Goal: Find specific page/section: Find specific page/section

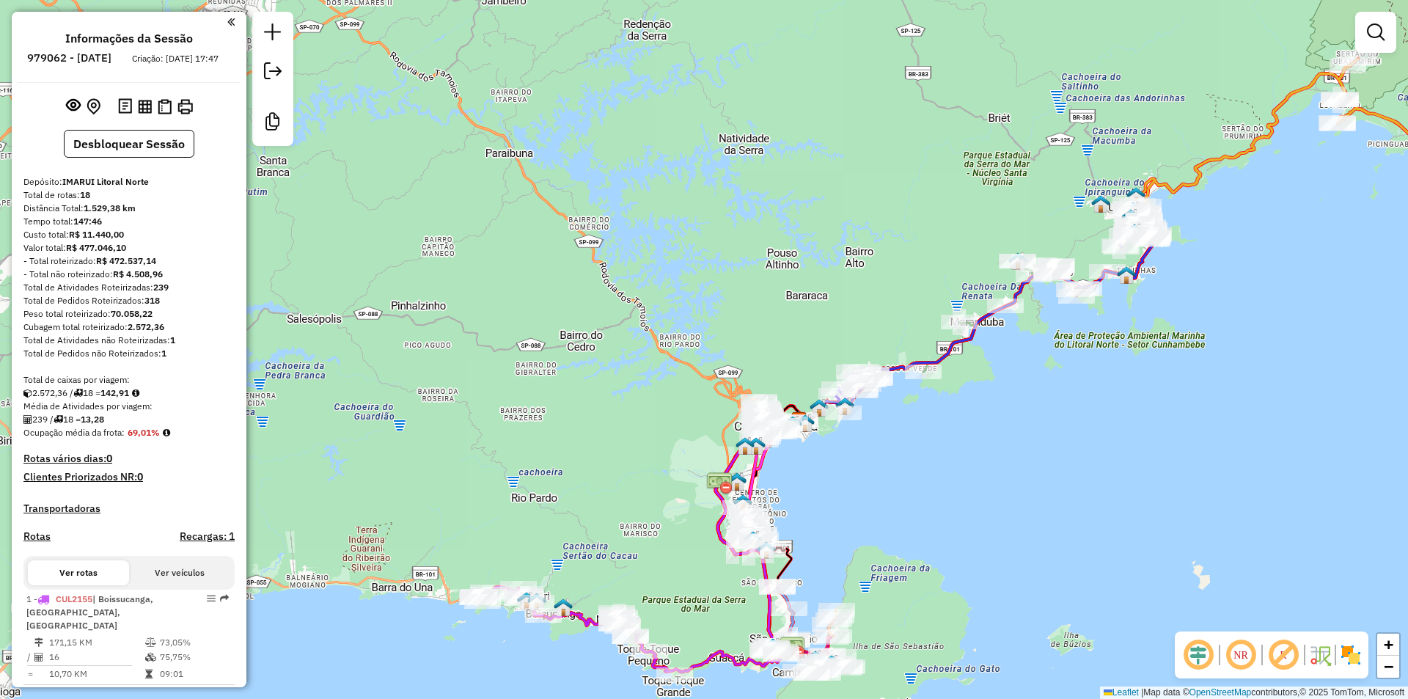
scroll to position [591, 0]
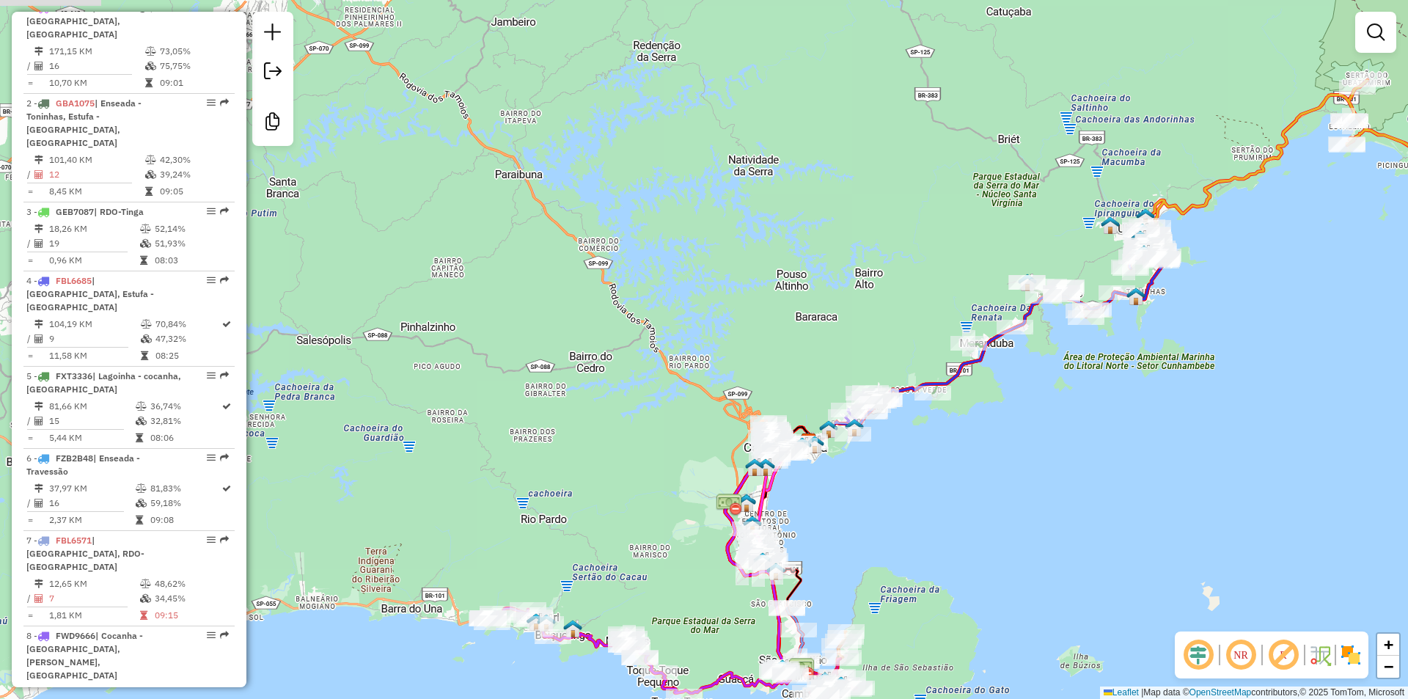
drag, startPoint x: 555, startPoint y: 272, endPoint x: 564, endPoint y: 296, distance: 25.3
click at [564, 296] on div "Janela de atendimento Grade de atendimento Capacidade Transportadoras Veículos …" at bounding box center [704, 349] width 1408 height 699
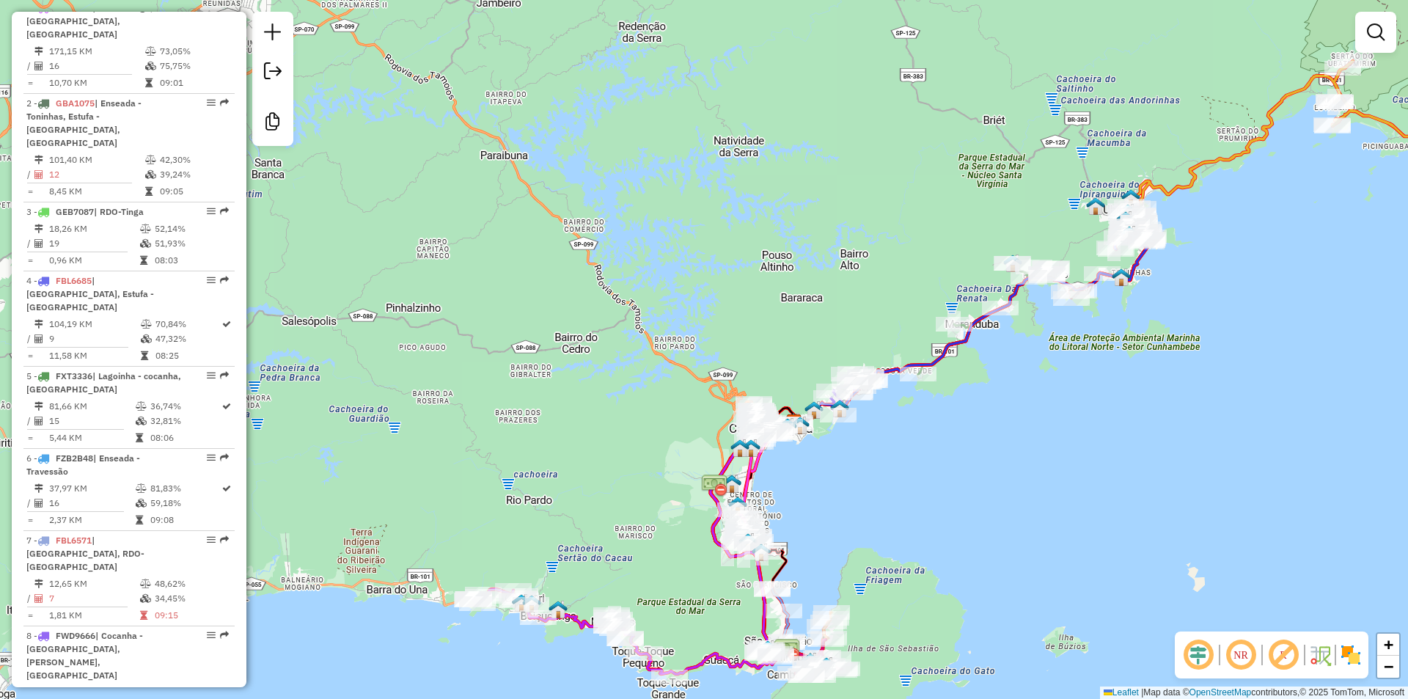
drag, startPoint x: 669, startPoint y: 530, endPoint x: 651, endPoint y: 508, distance: 28.2
click at [654, 508] on div "Janela de atendimento Grade de atendimento Capacidade Transportadoras Veículos …" at bounding box center [704, 349] width 1408 height 699
drag, startPoint x: 595, startPoint y: 514, endPoint x: 684, endPoint y: 346, distance: 190.3
click at [684, 346] on div "Janela de atendimento Grade de atendimento Capacidade Transportadoras Veículos …" at bounding box center [704, 349] width 1408 height 699
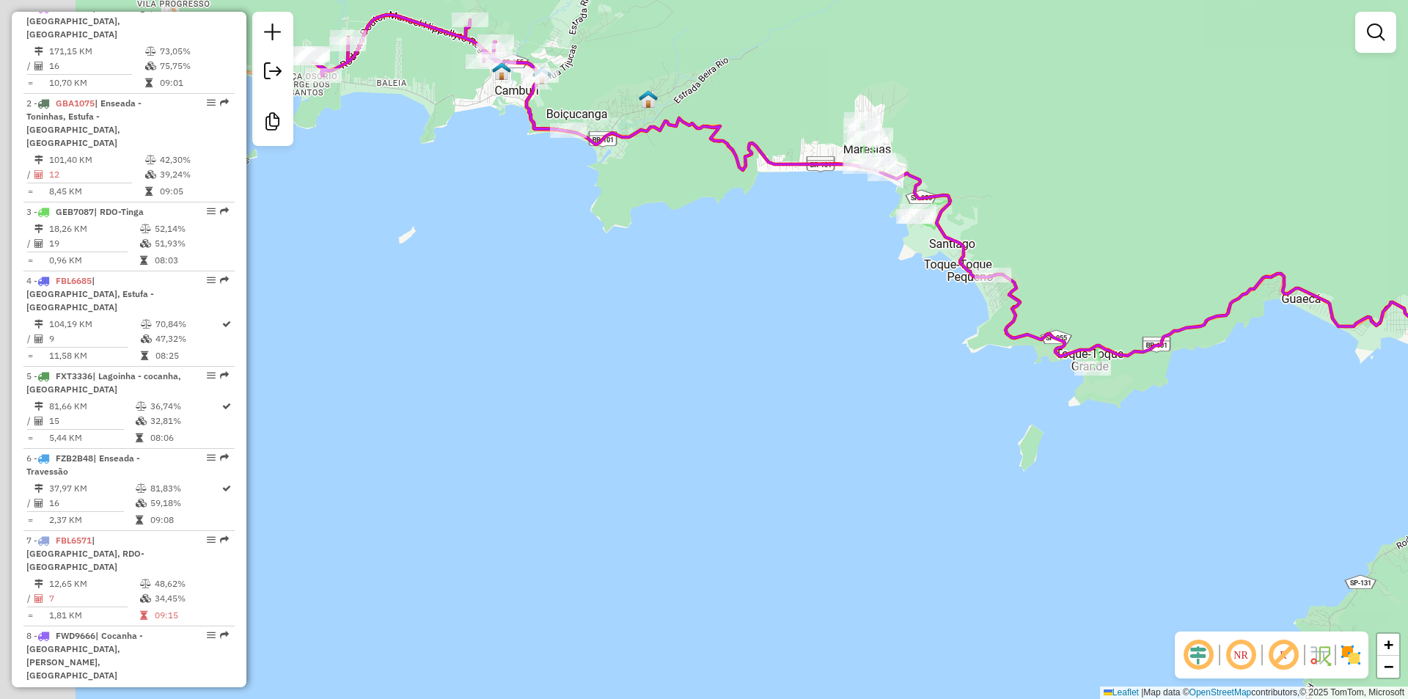
drag, startPoint x: 745, startPoint y: 337, endPoint x: 832, endPoint y: 346, distance: 87.8
click at [832, 346] on div "Janela de atendimento Grade de atendimento Capacidade Transportadoras Veículos …" at bounding box center [704, 349] width 1408 height 699
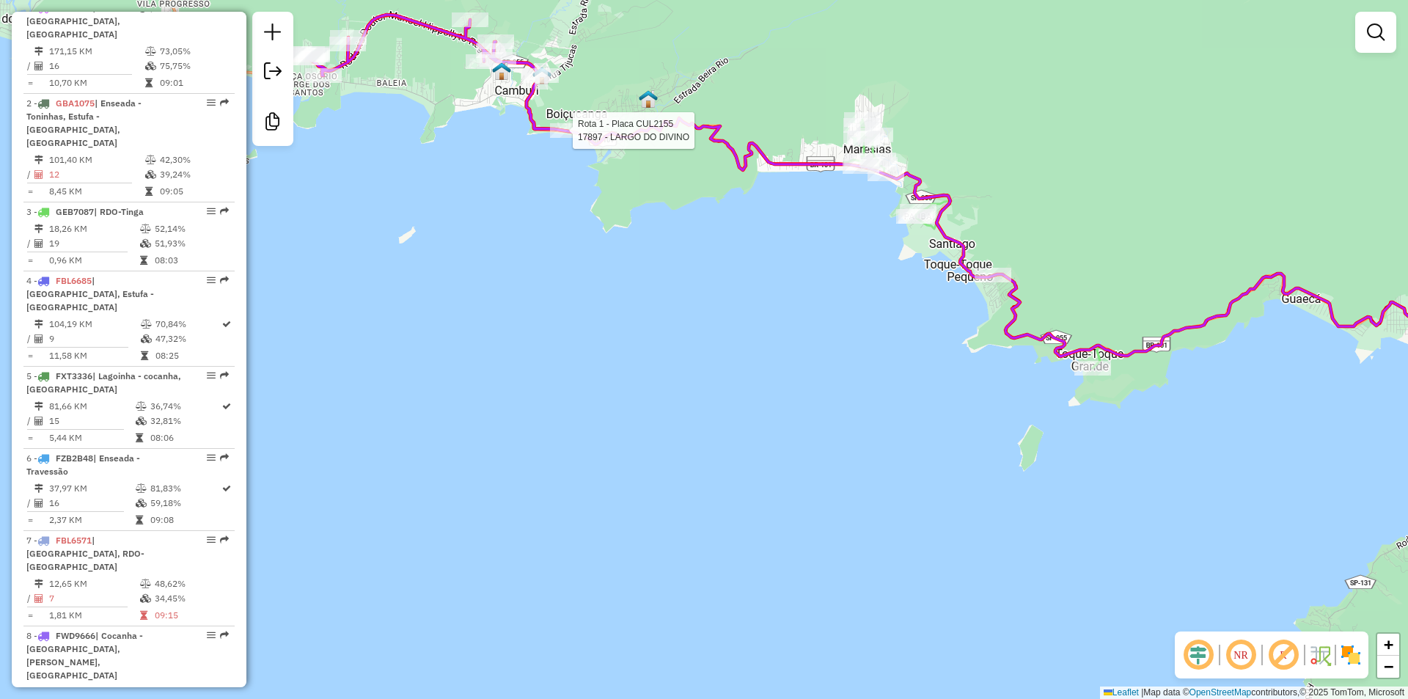
select select "**********"
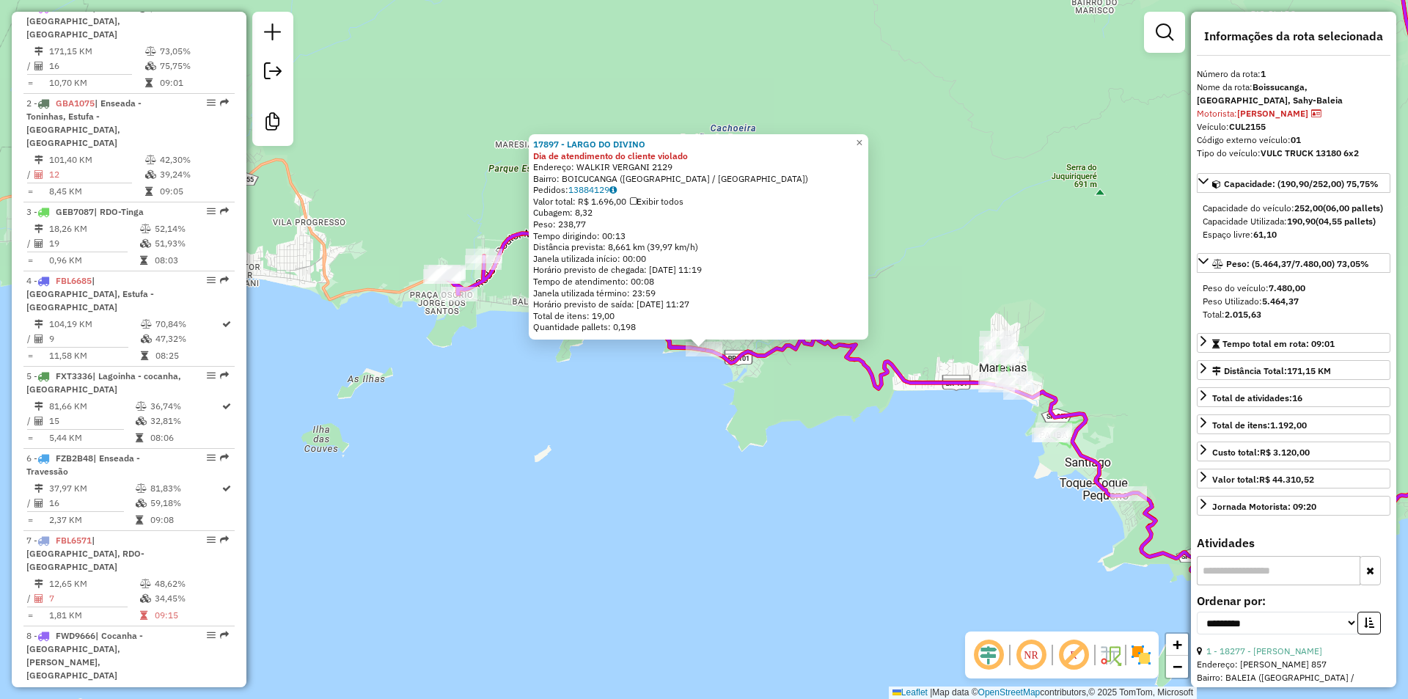
click at [620, 438] on div "17897 - LARGO DO DIVINO Dia de atendimento do cliente violado Endereço: WALKIR …" at bounding box center [704, 349] width 1408 height 699
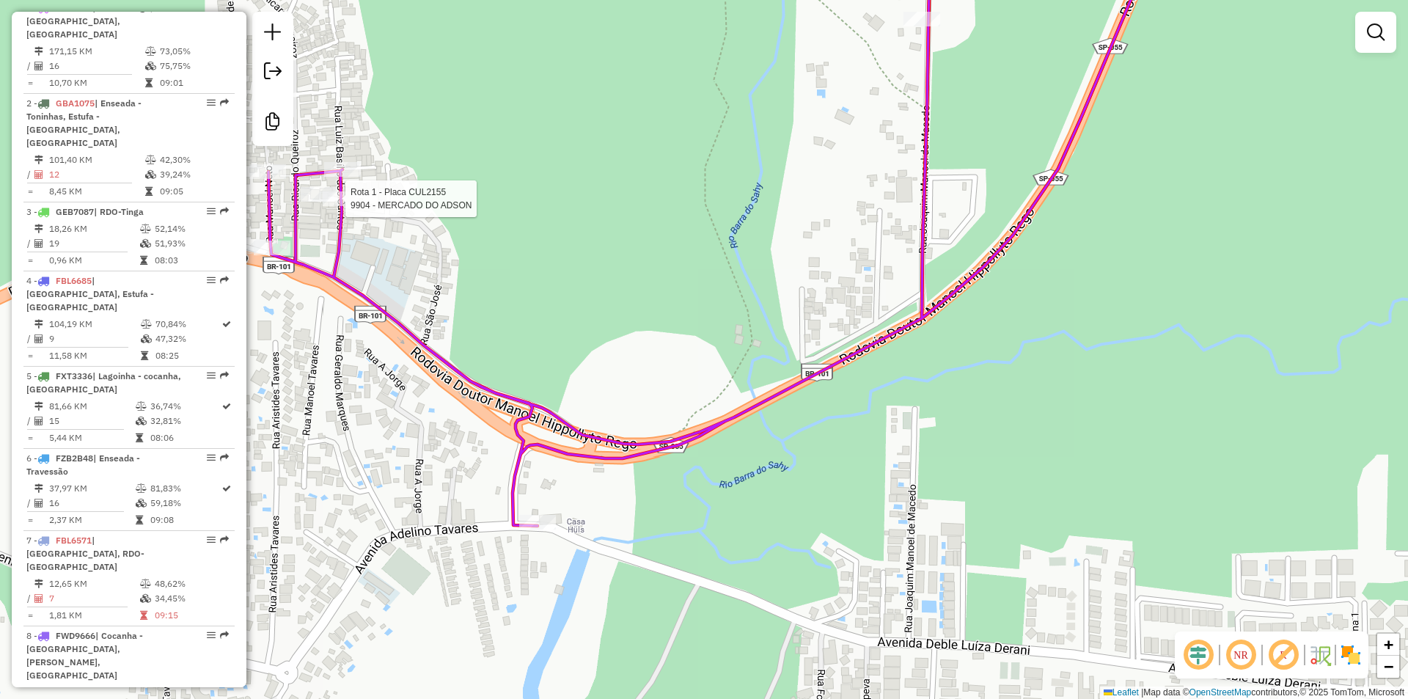
select select "**********"
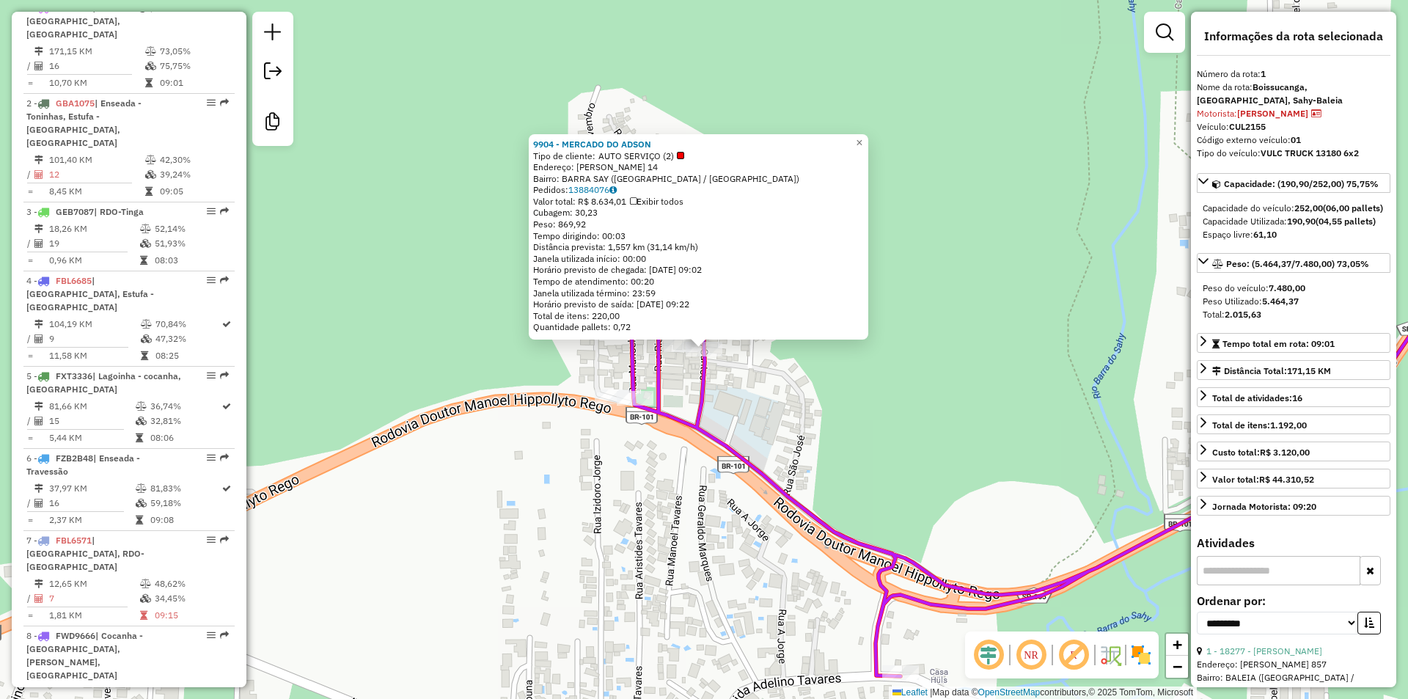
click at [808, 446] on div "9904 - MERCADO DO ADSON Tipo de cliente: AUTO SERVIÇO (2) Endereço: [PERSON_NAM…" at bounding box center [704, 349] width 1408 height 699
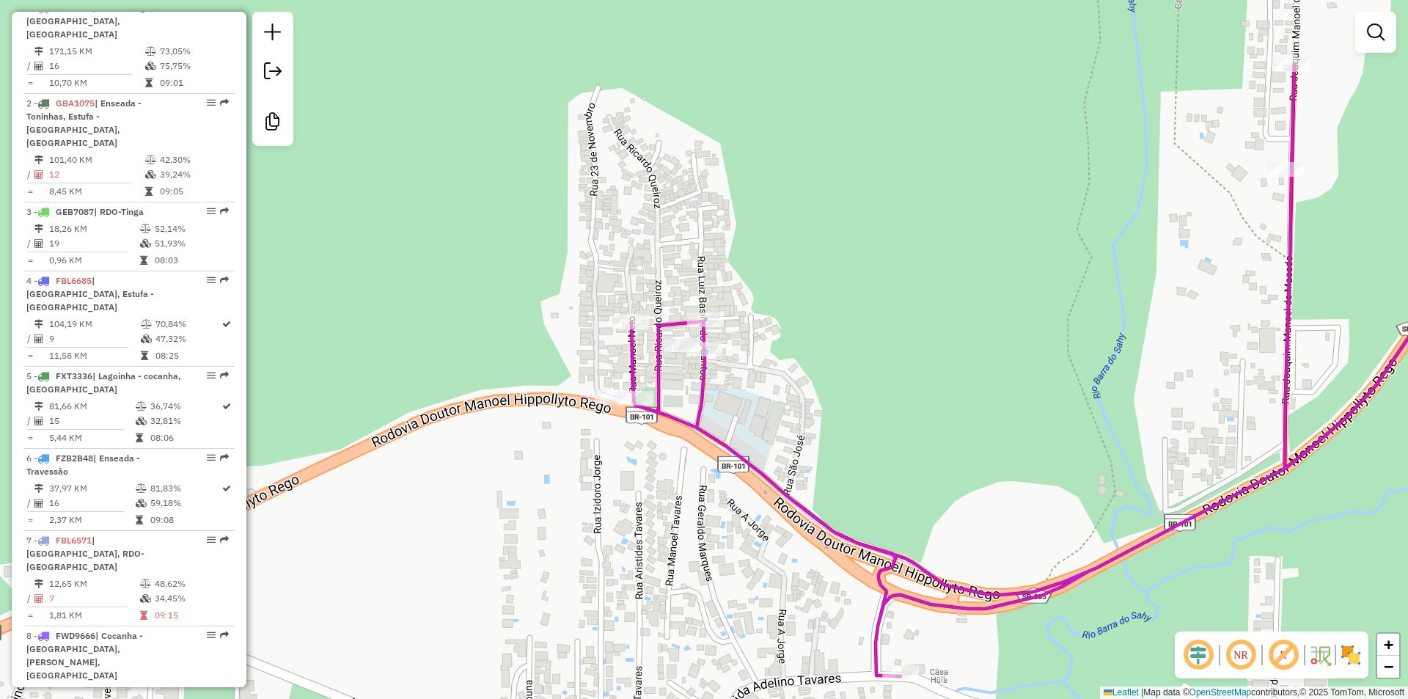
click at [809, 320] on div "Janela de atendimento Grade de atendimento Capacidade Transportadoras Veículos …" at bounding box center [704, 349] width 1408 height 699
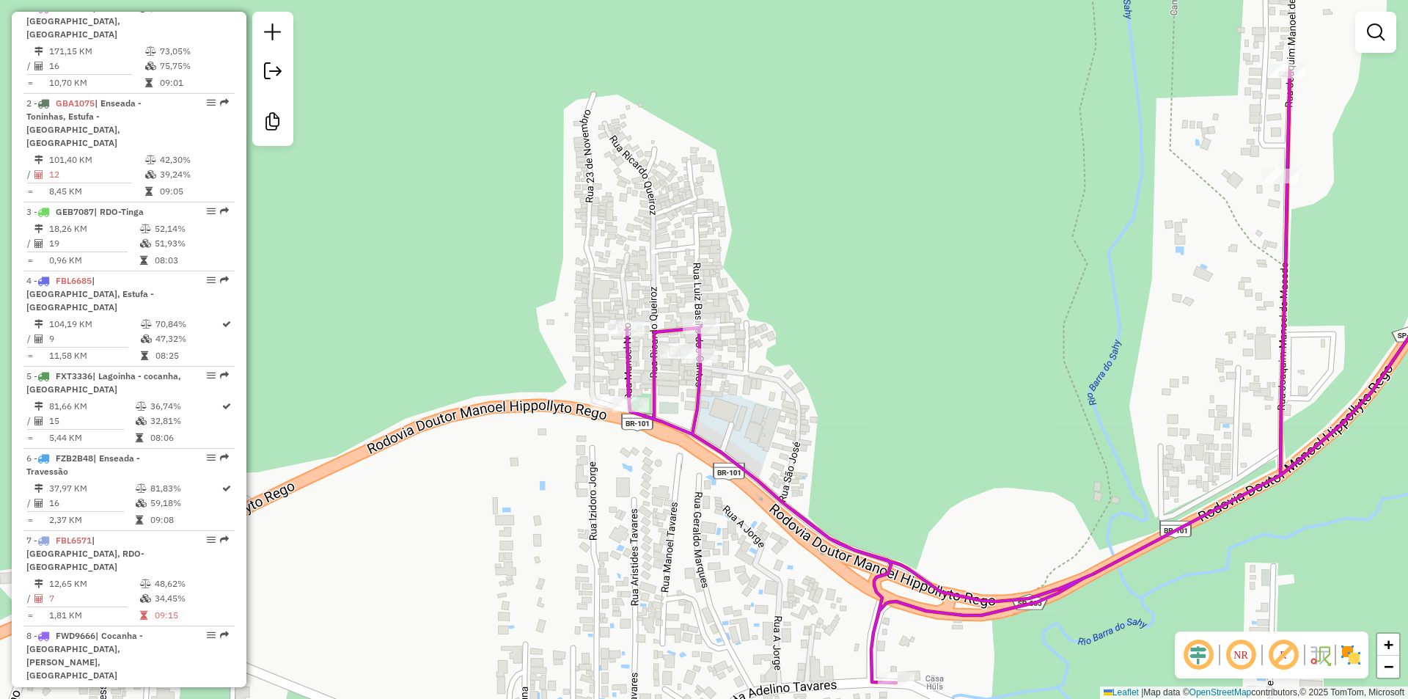
drag, startPoint x: 803, startPoint y: 289, endPoint x: 799, endPoint y: 296, distance: 7.9
click at [799, 296] on div "Janela de atendimento Grade de atendimento Capacidade Transportadoras Veículos …" at bounding box center [704, 349] width 1408 height 699
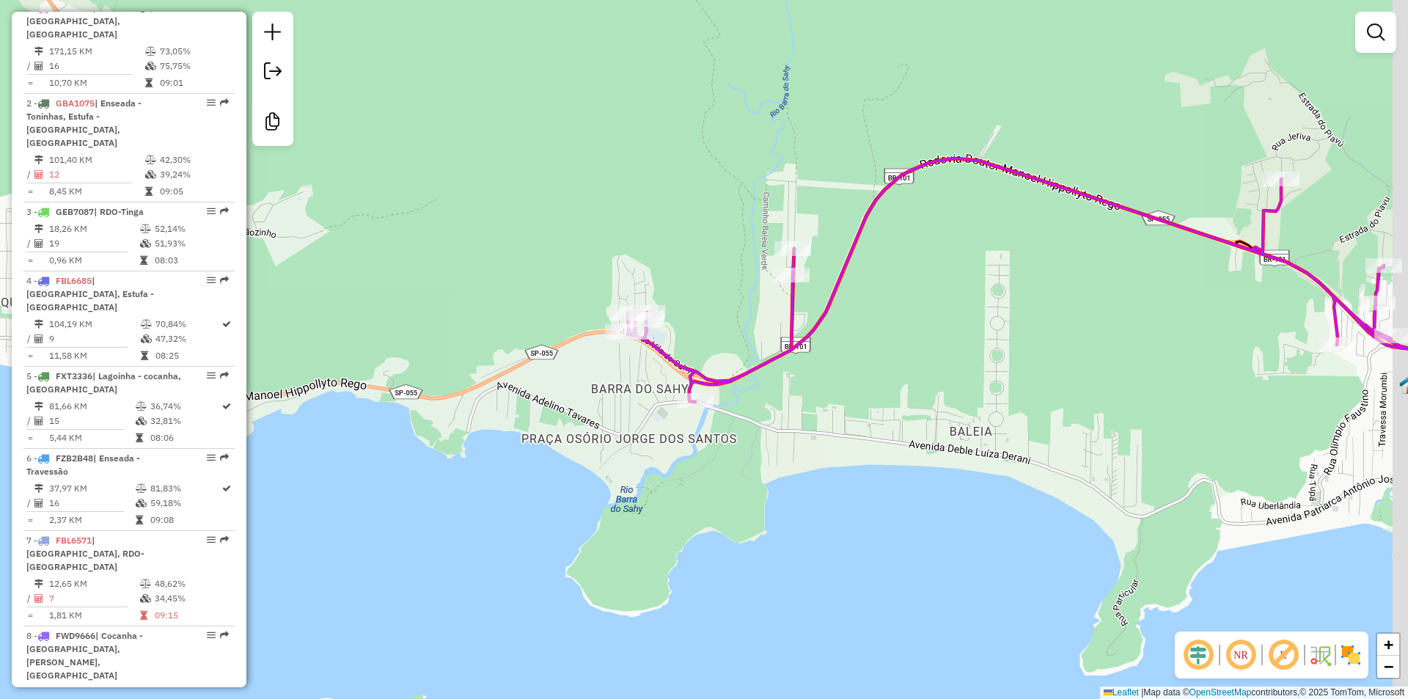
drag, startPoint x: 833, startPoint y: 217, endPoint x: 710, endPoint y: 216, distance: 122.5
click at [710, 216] on div "Janela de atendimento Grade de atendimento Capacidade Transportadoras Veículos …" at bounding box center [704, 349] width 1408 height 699
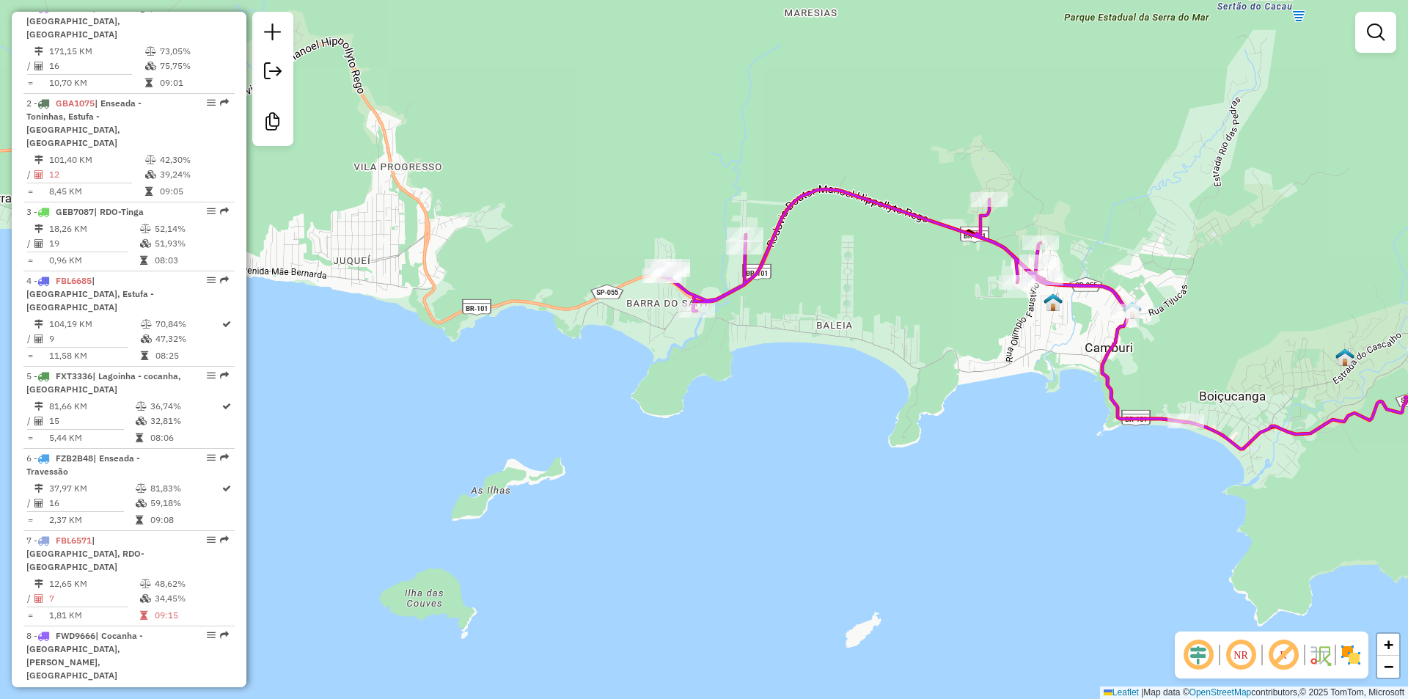
drag, startPoint x: 960, startPoint y: 390, endPoint x: 832, endPoint y: 398, distance: 127.9
click at [832, 398] on div "Janela de atendimento Grade de atendimento Capacidade Transportadoras Veículos …" at bounding box center [704, 349] width 1408 height 699
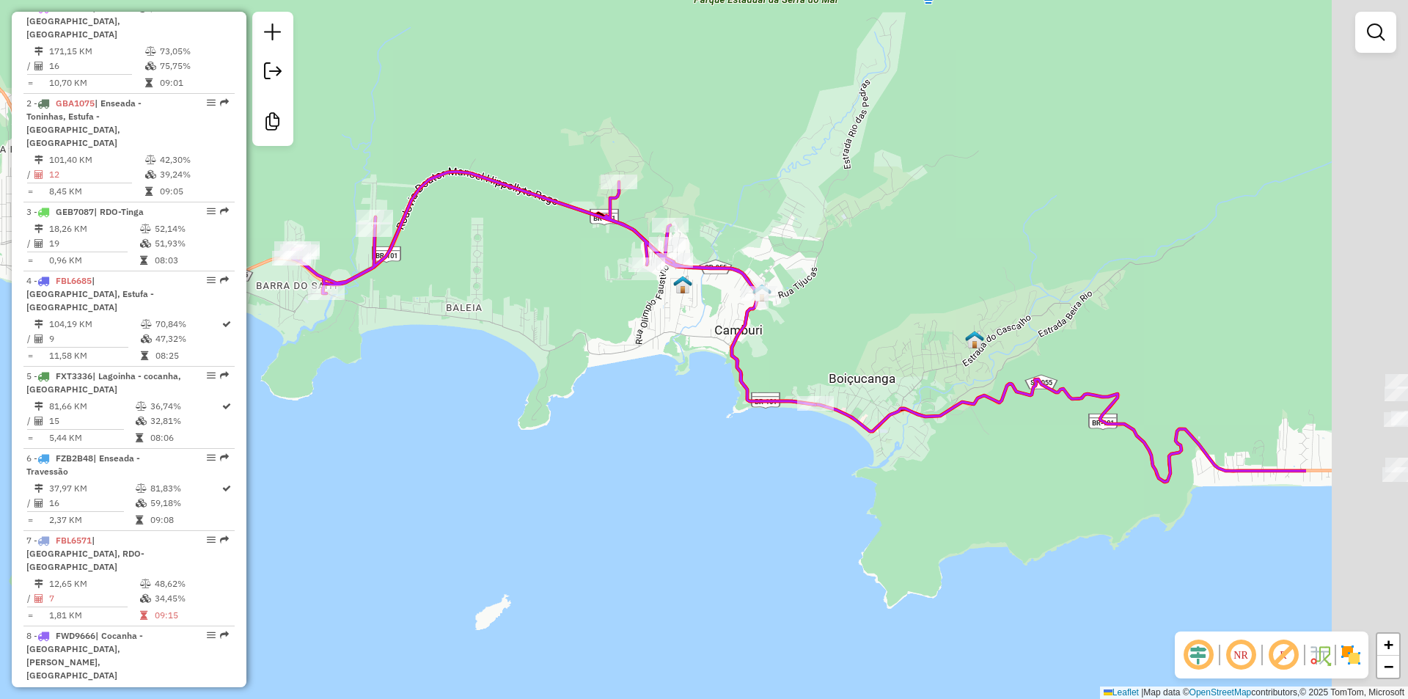
drag, startPoint x: 716, startPoint y: 428, endPoint x: 453, endPoint y: 399, distance: 265.0
click at [453, 399] on div "Janela de atendimento Grade de atendimento Capacidade Transportadoras Veículos …" at bounding box center [704, 349] width 1408 height 699
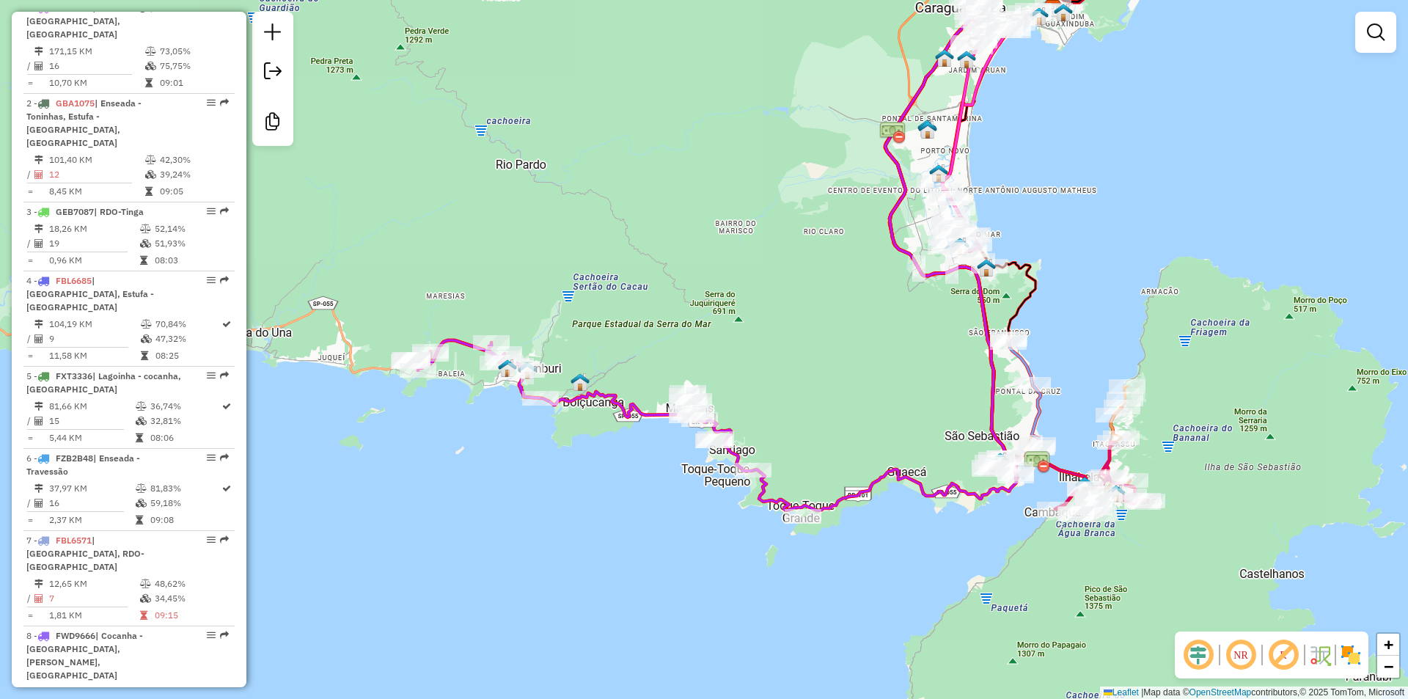
drag, startPoint x: 614, startPoint y: 477, endPoint x: 512, endPoint y: 481, distance: 102.1
click at [512, 481] on div "Janela de atendimento Grade de atendimento Capacidade Transportadoras Veículos …" at bounding box center [704, 349] width 1408 height 699
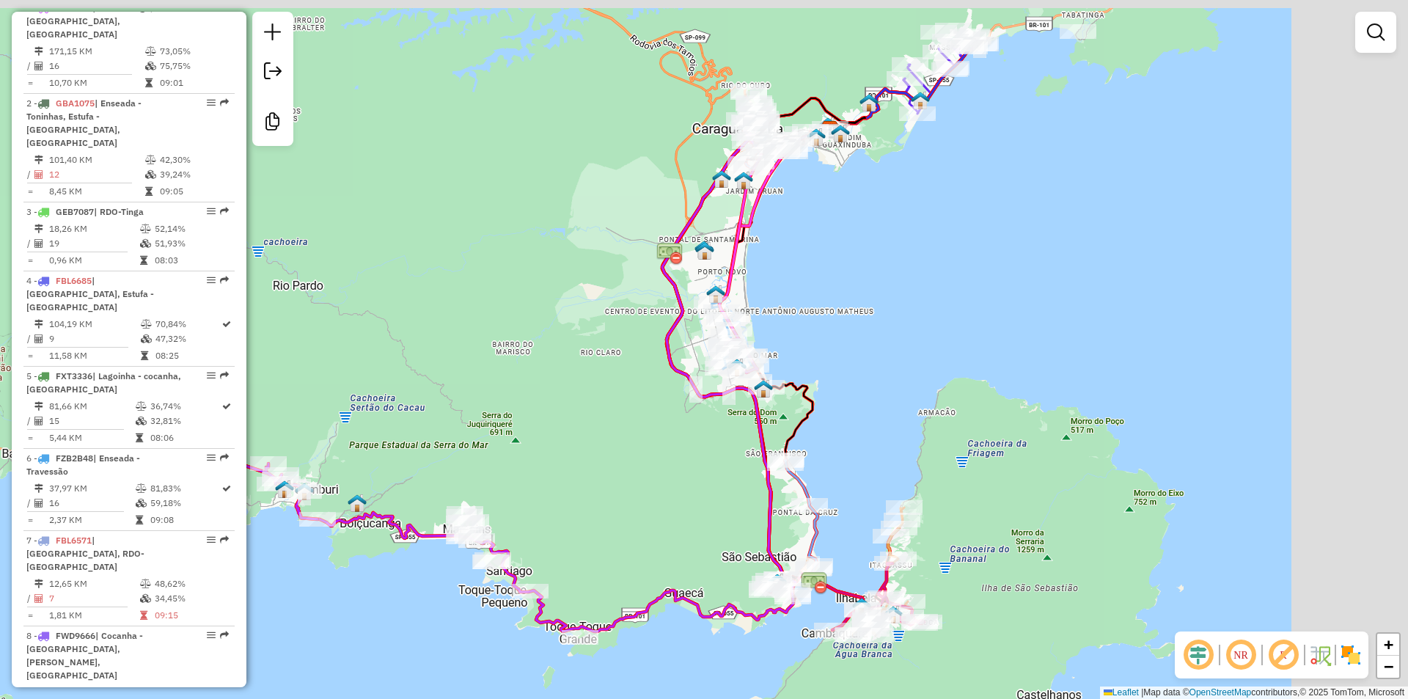
drag, startPoint x: 660, startPoint y: 467, endPoint x: 668, endPoint y: 455, distance: 14.9
click at [657, 472] on div "Janela de atendimento Grade de atendimento Capacidade Transportadoras Veículos …" at bounding box center [704, 349] width 1408 height 699
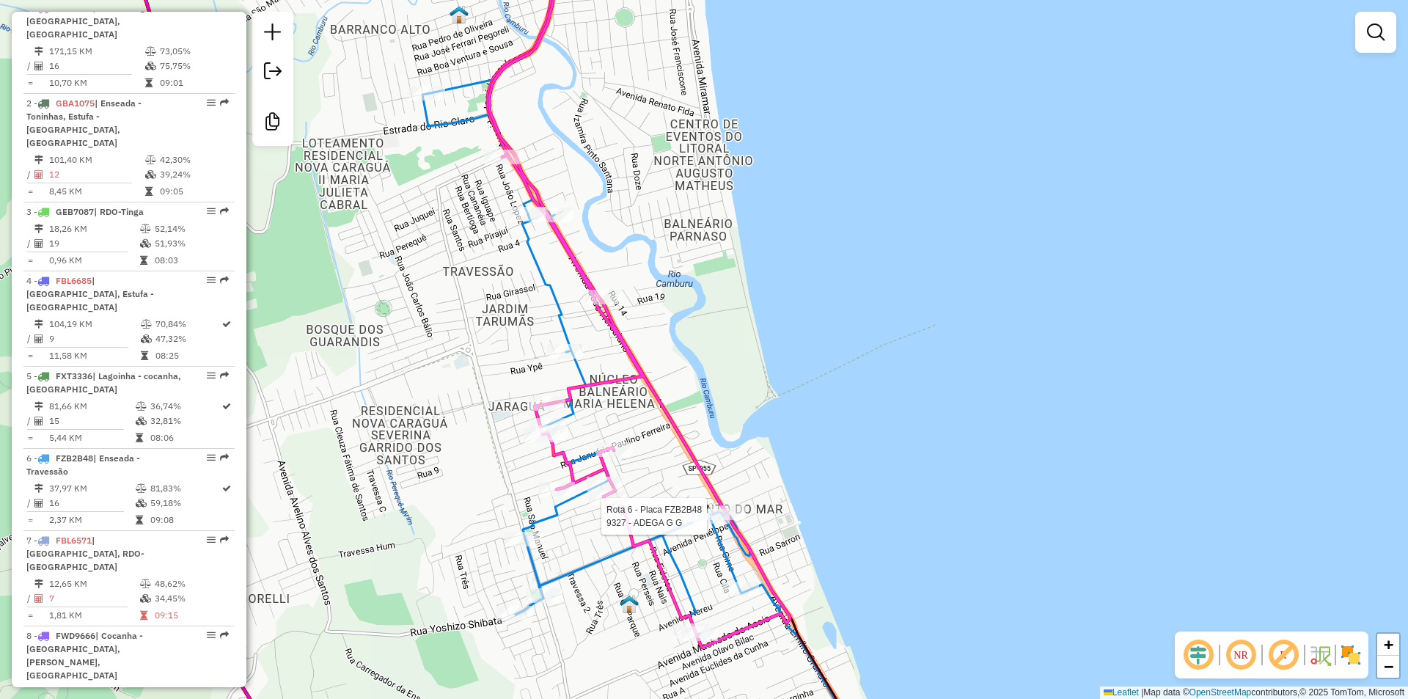
select select "**********"
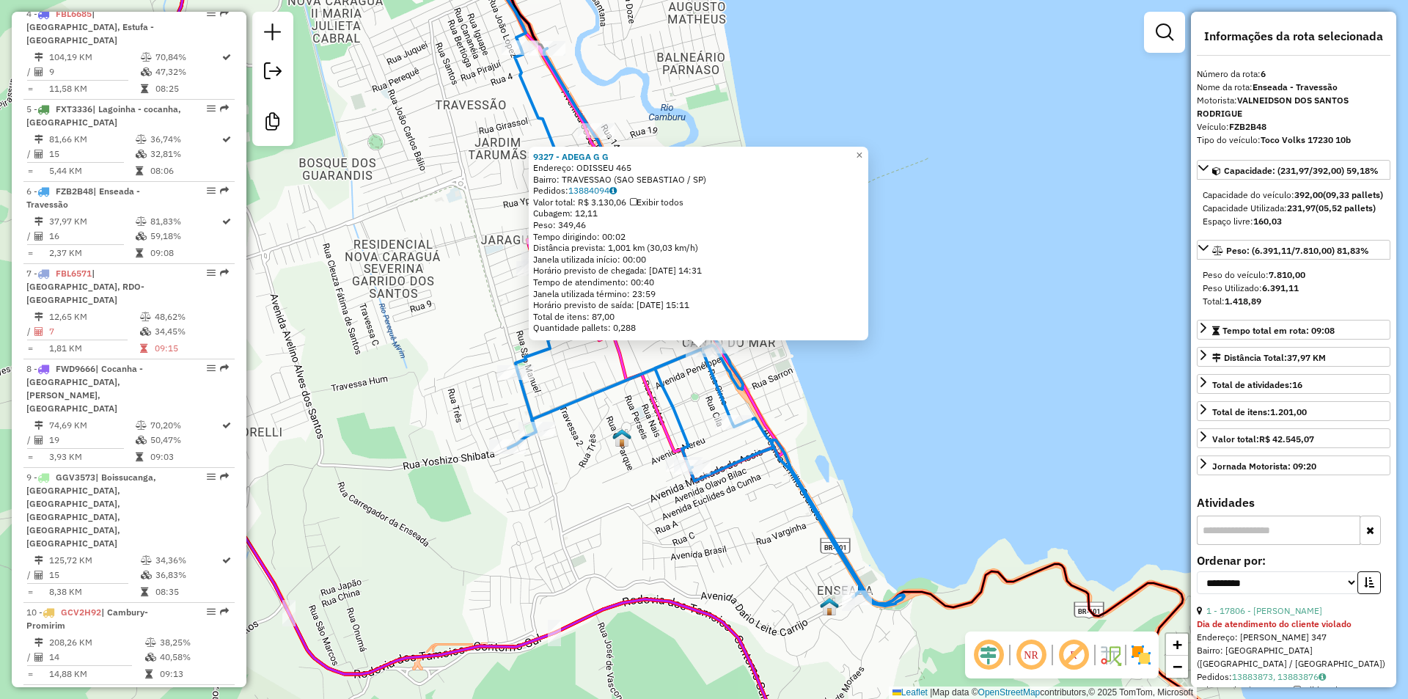
scroll to position [1002, 0]
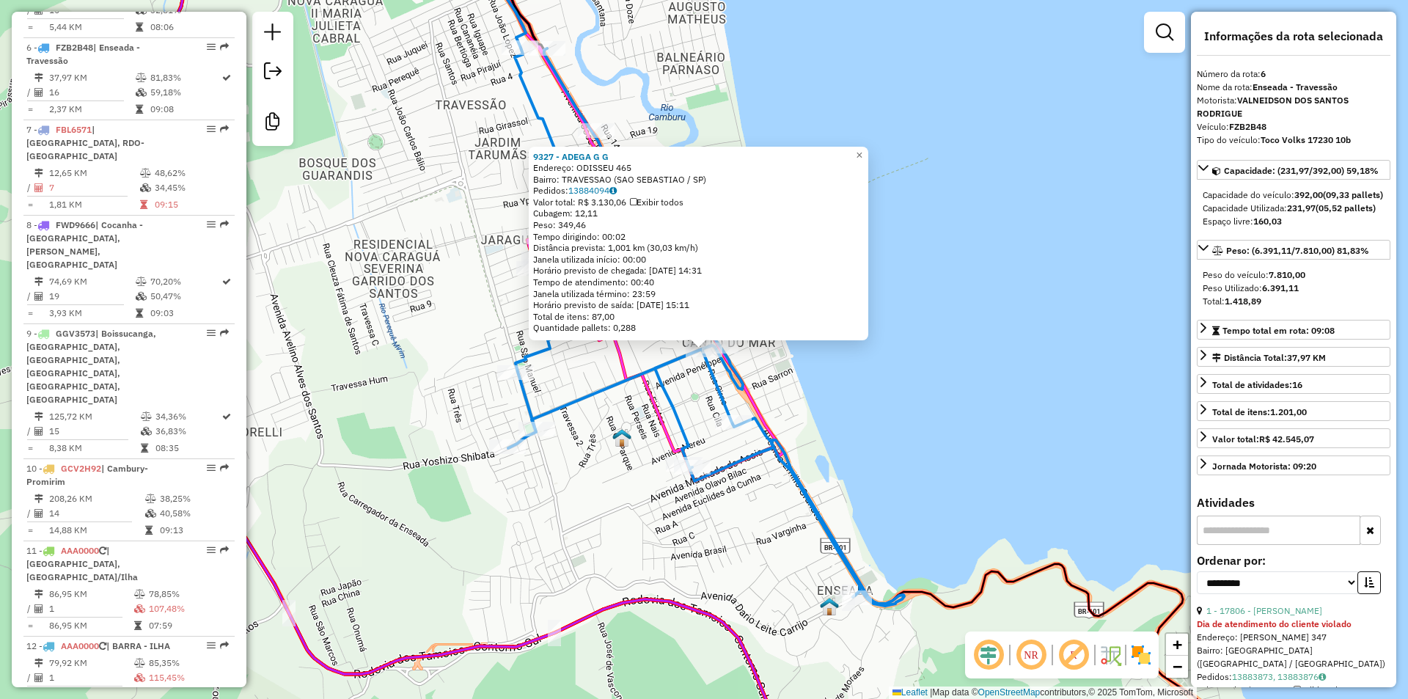
click at [885, 463] on div "9327 - ADEGA G G Endereço: ODISSEU 465 Bairro: TRAVESSAO ([GEOGRAPHIC_DATA] / […" at bounding box center [704, 349] width 1408 height 699
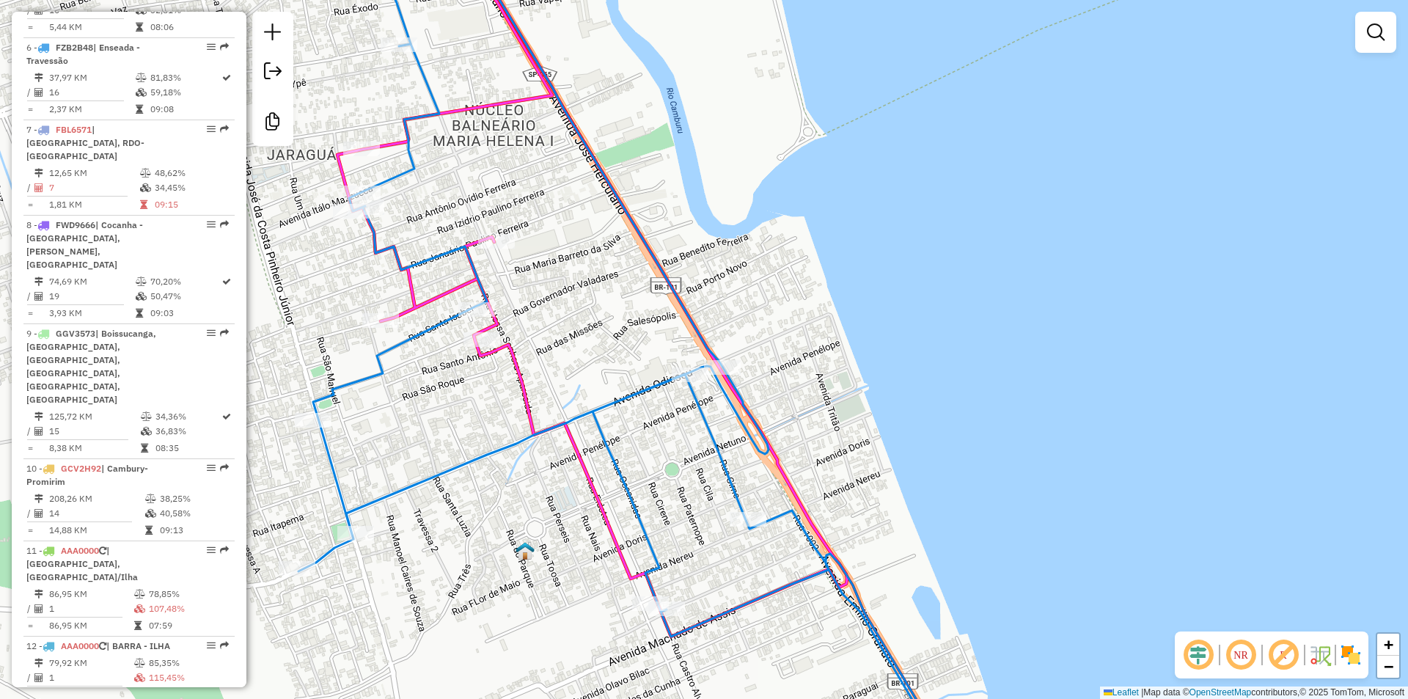
drag, startPoint x: 676, startPoint y: 445, endPoint x: 673, endPoint y: 472, distance: 27.4
click at [673, 472] on div "Janela de atendimento Grade de atendimento Capacidade Transportadoras Veículos …" at bounding box center [704, 349] width 1408 height 699
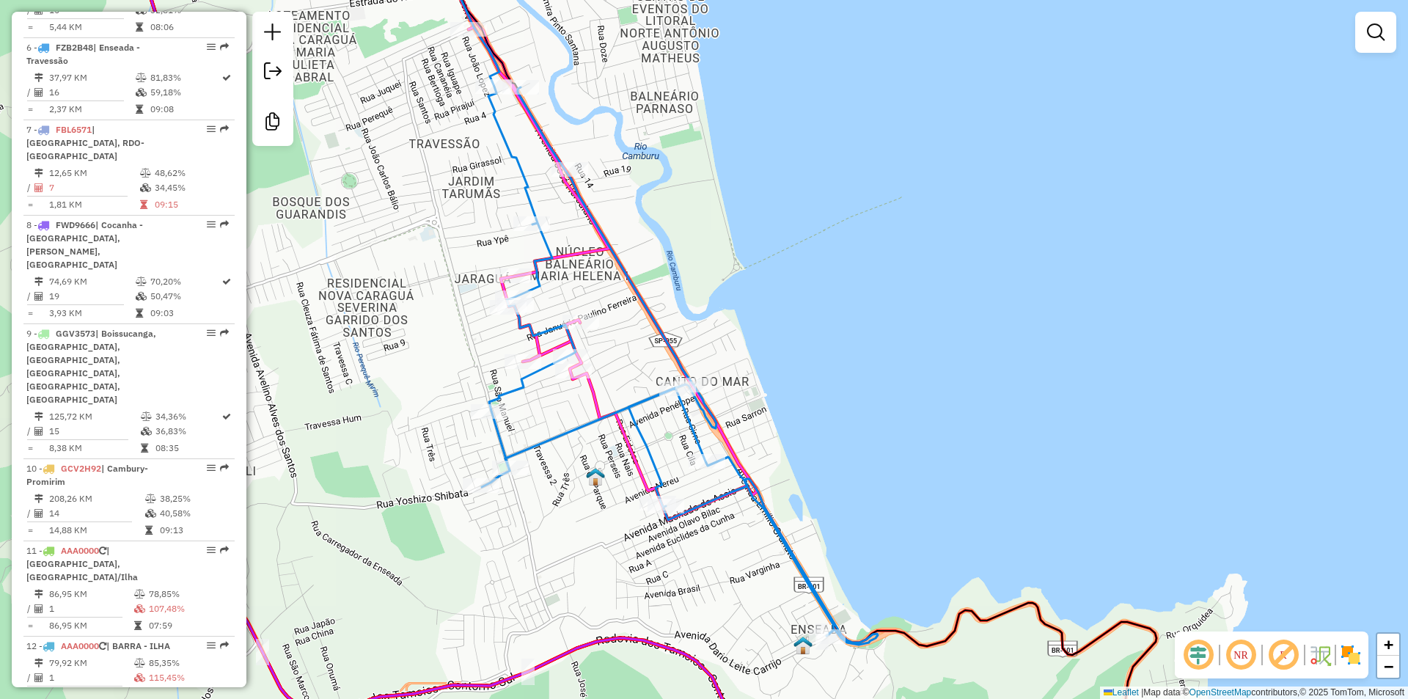
drag, startPoint x: 726, startPoint y: 607, endPoint x: 737, endPoint y: 569, distance: 39.7
click at [719, 569] on div "Janela de atendimento Grade de atendimento Capacidade Transportadoras Veículos …" at bounding box center [704, 349] width 1408 height 699
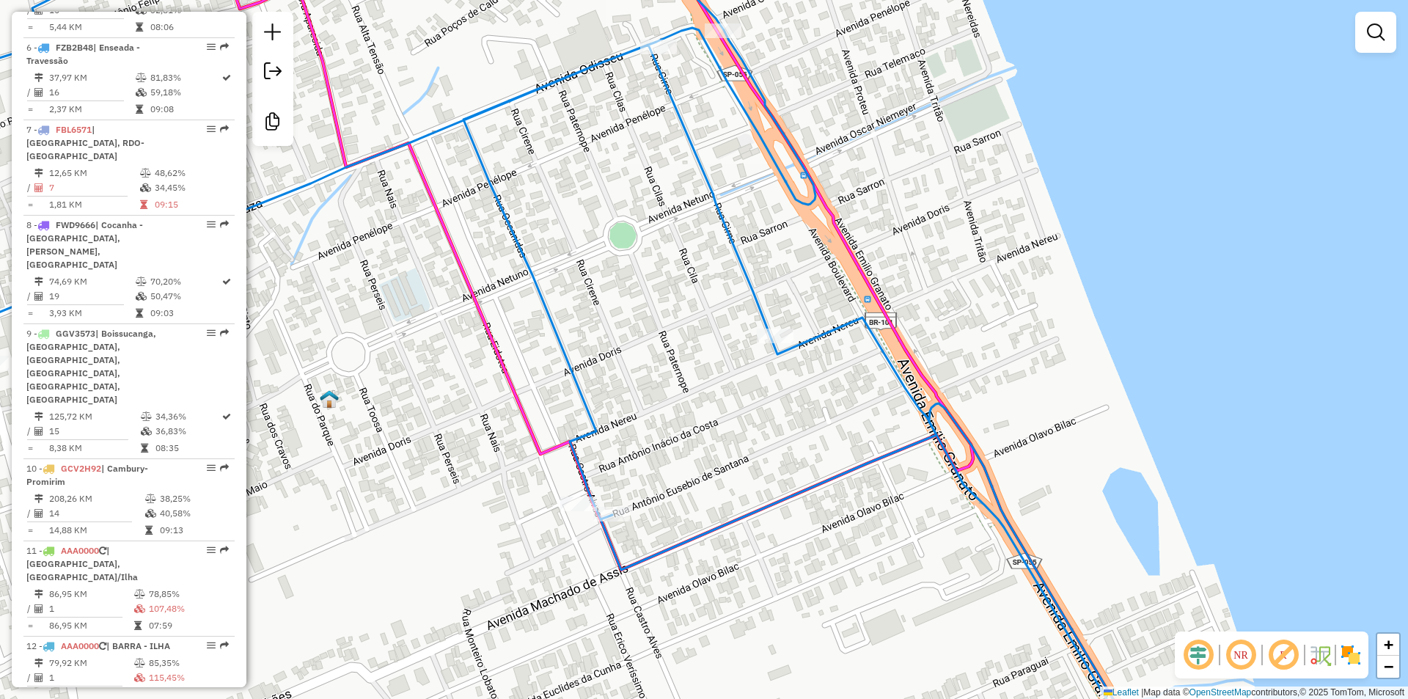
click at [756, 454] on div "Rota 6 - Placa FZB2B48 12097 - MERCADO LM Janela de atendimento Grade de atendi…" at bounding box center [704, 349] width 1408 height 699
drag, startPoint x: 750, startPoint y: 470, endPoint x: 747, endPoint y: 450, distance: 20.1
click at [748, 453] on div "Rota 6 - Placa FZB2B48 11239 - NENGA Janela de atendimento Grade de atendimento…" at bounding box center [704, 349] width 1408 height 699
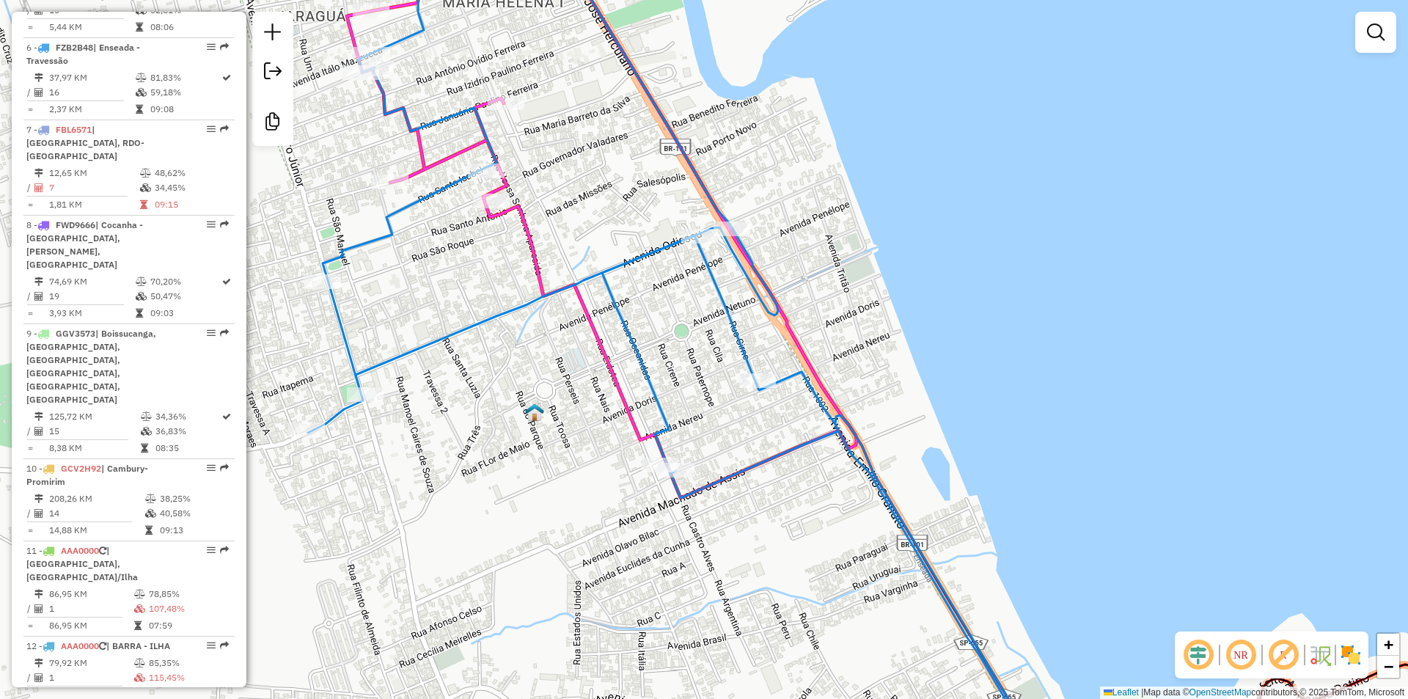
drag, startPoint x: 766, startPoint y: 563, endPoint x: 669, endPoint y: 478, distance: 128.9
click at [672, 481] on div "Janela de atendimento Grade de atendimento Capacidade Transportadoras Veículos …" at bounding box center [704, 349] width 1408 height 699
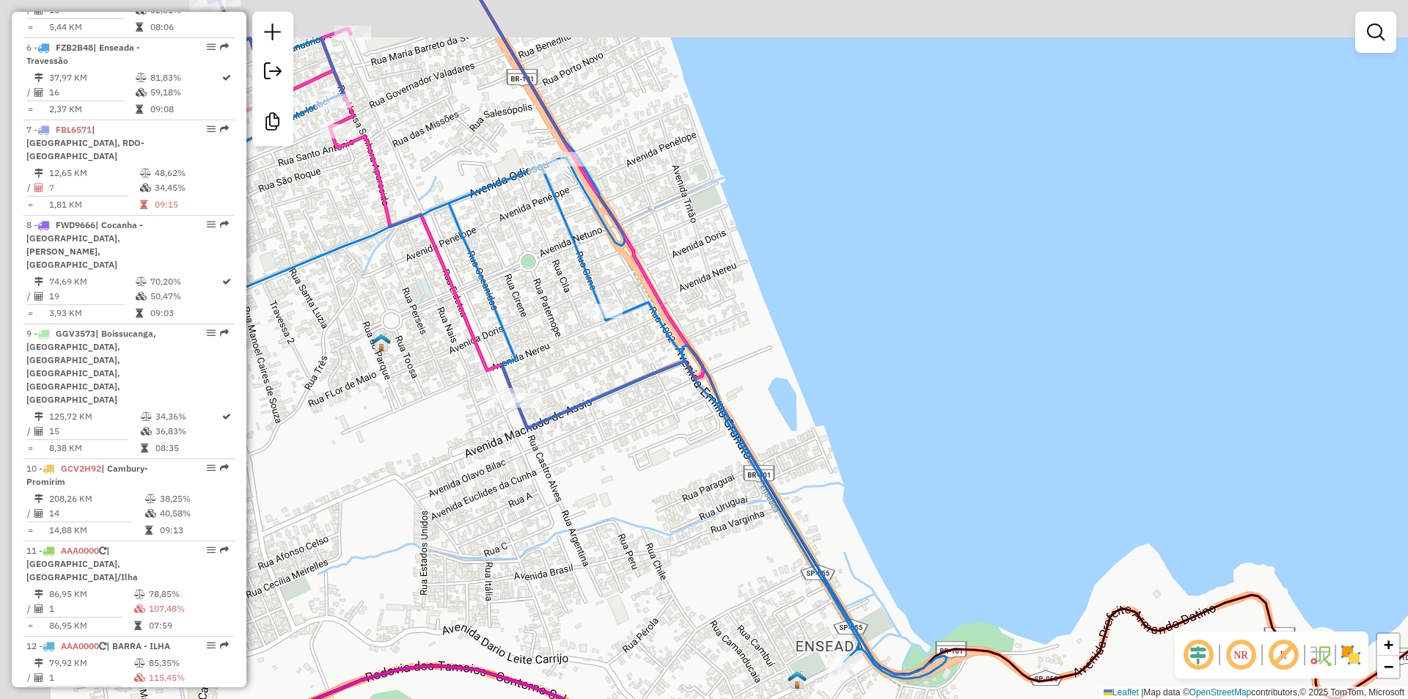
drag, startPoint x: 400, startPoint y: 239, endPoint x: 626, endPoint y: 336, distance: 246.5
click at [626, 336] on div "Janela de atendimento Grade de atendimento Capacidade Transportadoras Veículos …" at bounding box center [704, 349] width 1408 height 699
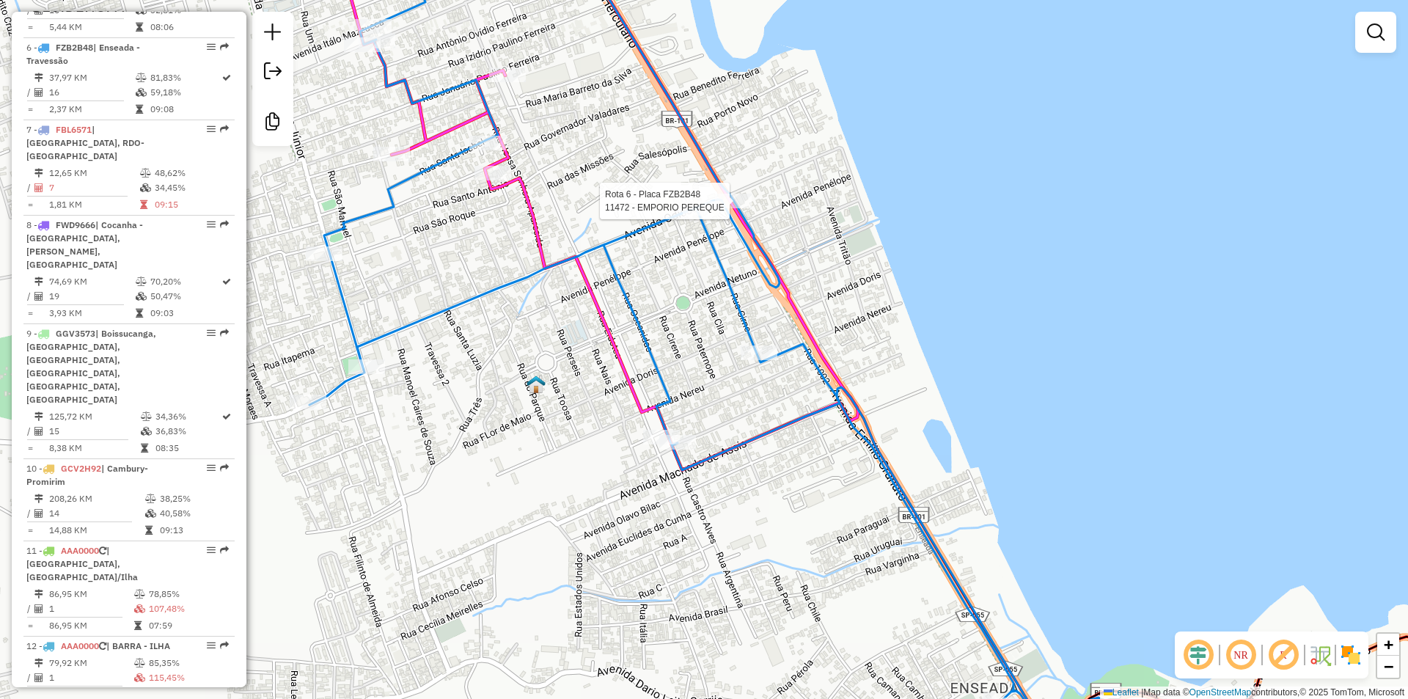
select select "**********"
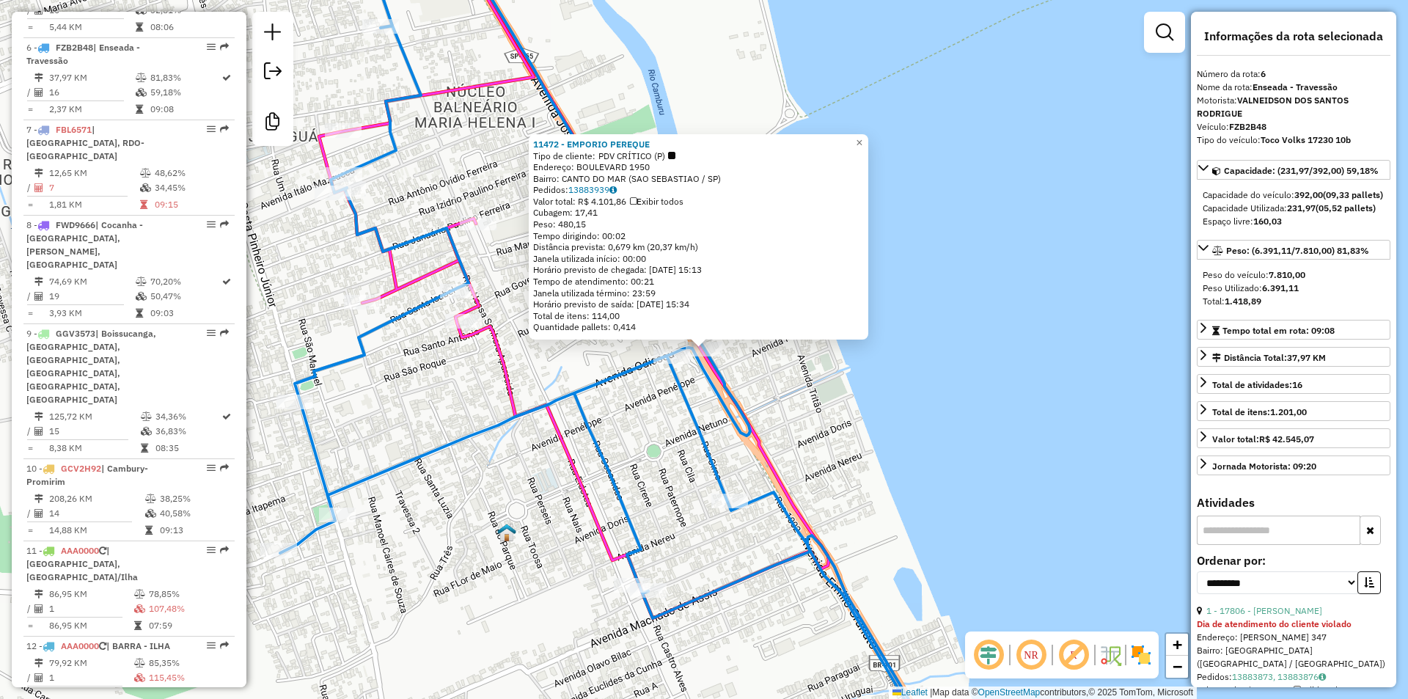
click at [640, 414] on div "11472 - EMPORIO PEREQUE Tipo de cliente: PDV CRÍTICO (P) Endereço: BOULEVARD 19…" at bounding box center [704, 349] width 1408 height 699
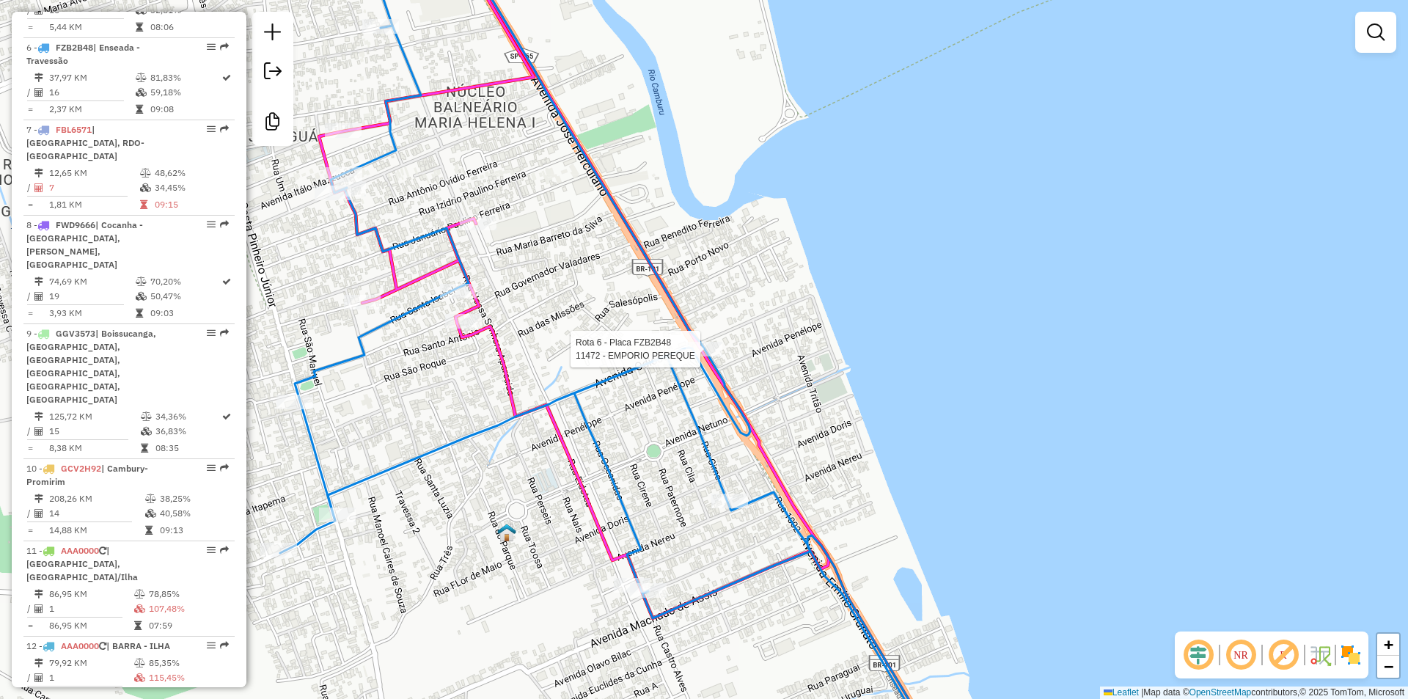
select select "**********"
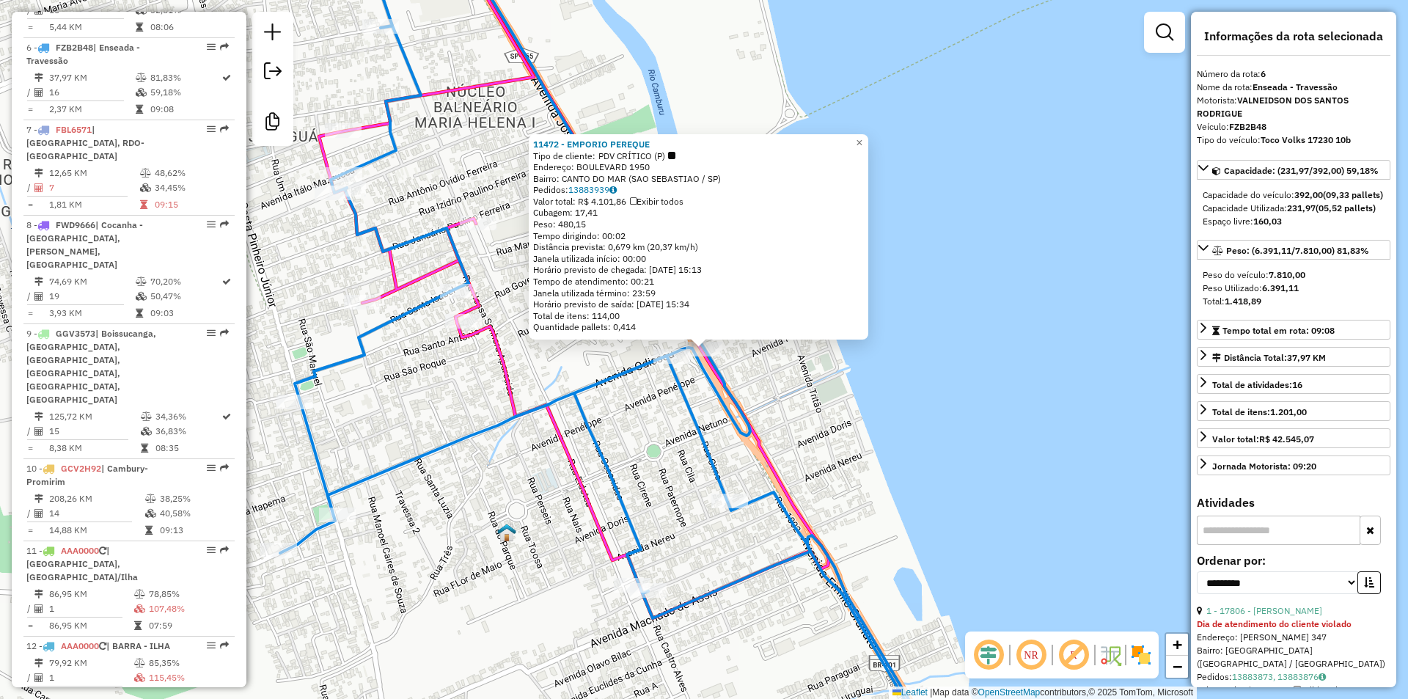
click at [639, 436] on div "11472 - EMPORIO PEREQUE Tipo de cliente: PDV CRÍTICO (P) Endereço: BOULEVARD 19…" at bounding box center [704, 349] width 1408 height 699
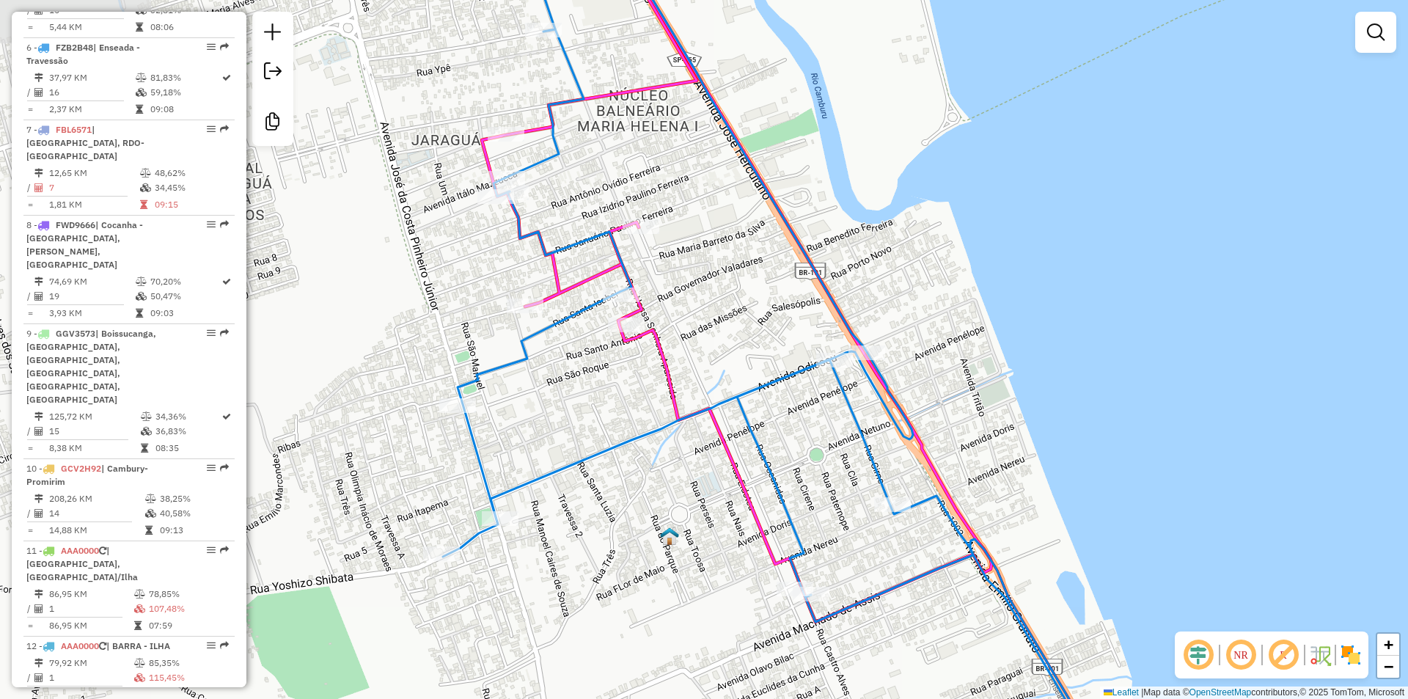
drag, startPoint x: 783, startPoint y: 419, endPoint x: 795, endPoint y: 419, distance: 12.5
click at [795, 419] on div "Janela de atendimento Grade de atendimento Capacidade Transportadoras Veículos …" at bounding box center [704, 349] width 1408 height 699
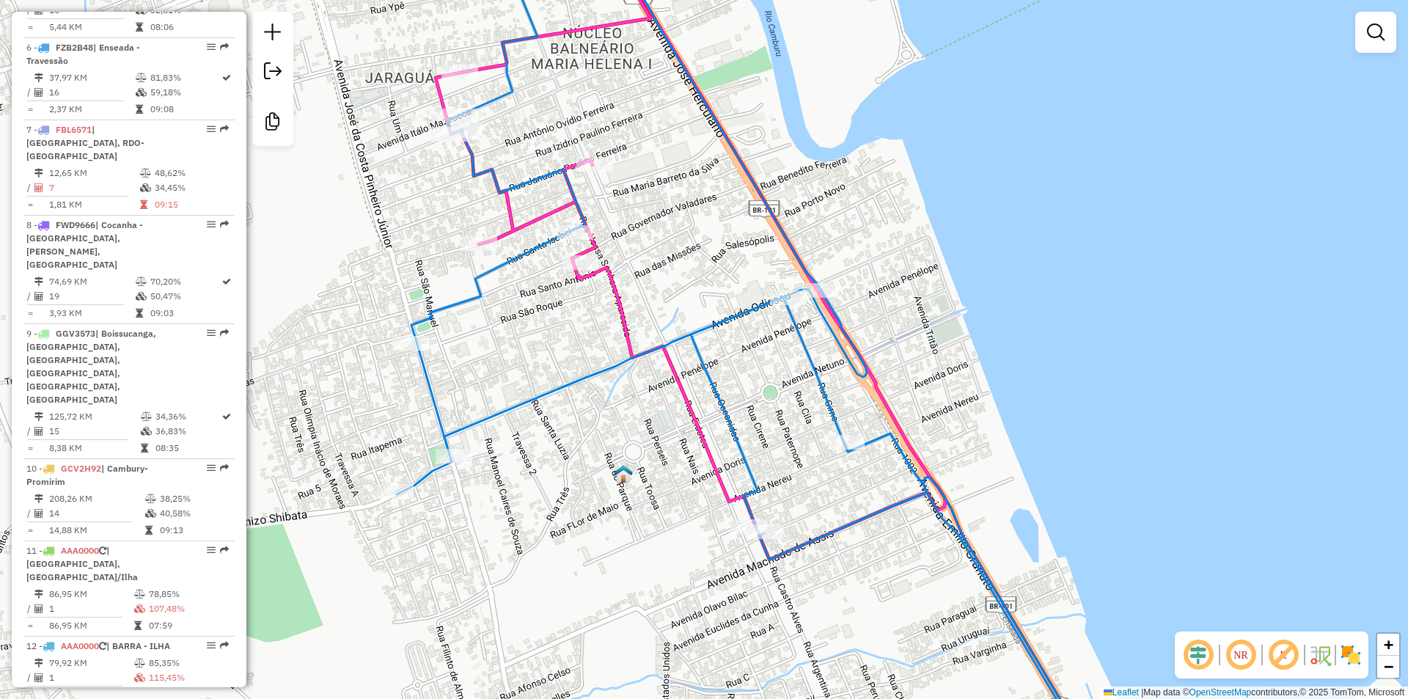
drag, startPoint x: 671, startPoint y: 591, endPoint x: 626, endPoint y: 526, distance: 79.0
click at [626, 526] on div "Janela de atendimento Grade de atendimento Capacidade Transportadoras Veículos …" at bounding box center [704, 349] width 1408 height 699
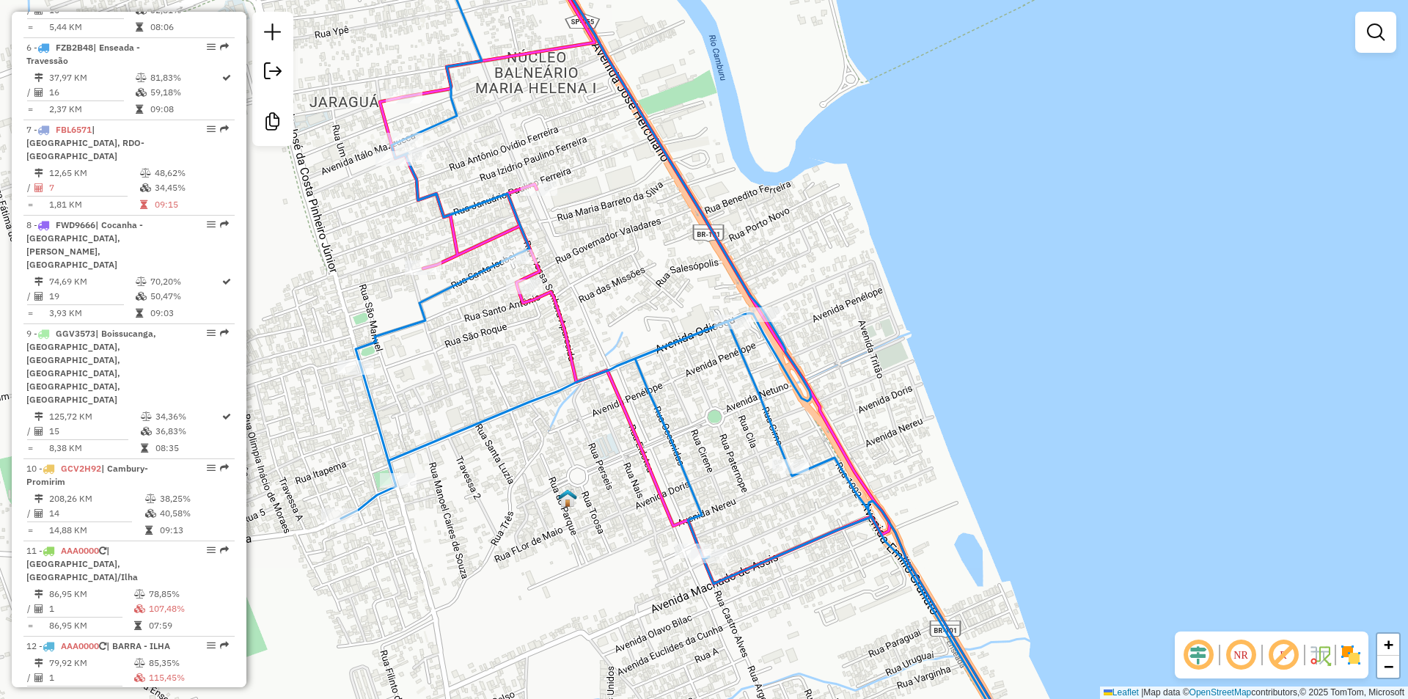
drag, startPoint x: 805, startPoint y: 513, endPoint x: 851, endPoint y: 602, distance: 100.7
click at [851, 602] on div "Janela de atendimento Grade de atendimento Capacidade Transportadoras Veículos …" at bounding box center [704, 349] width 1408 height 699
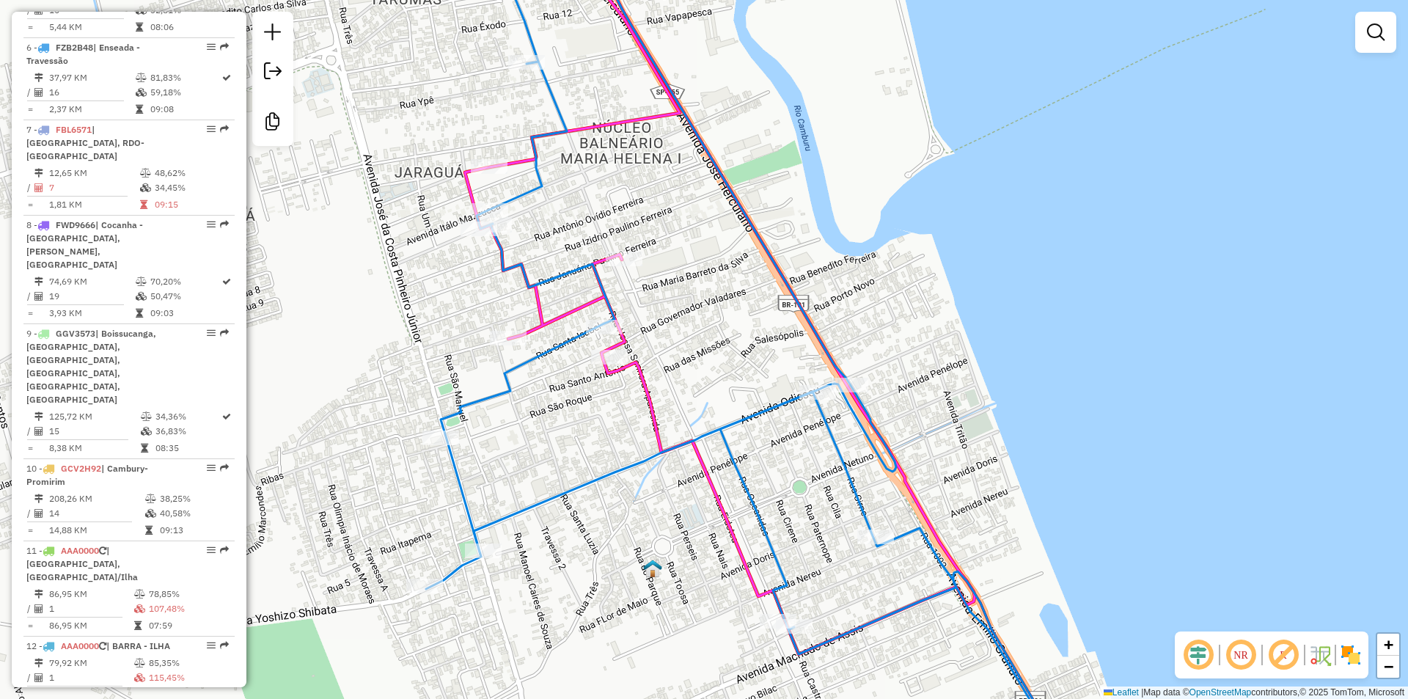
click at [611, 563] on div "Janela de atendimento Grade de atendimento Capacidade Transportadoras Veículos …" at bounding box center [704, 349] width 1408 height 699
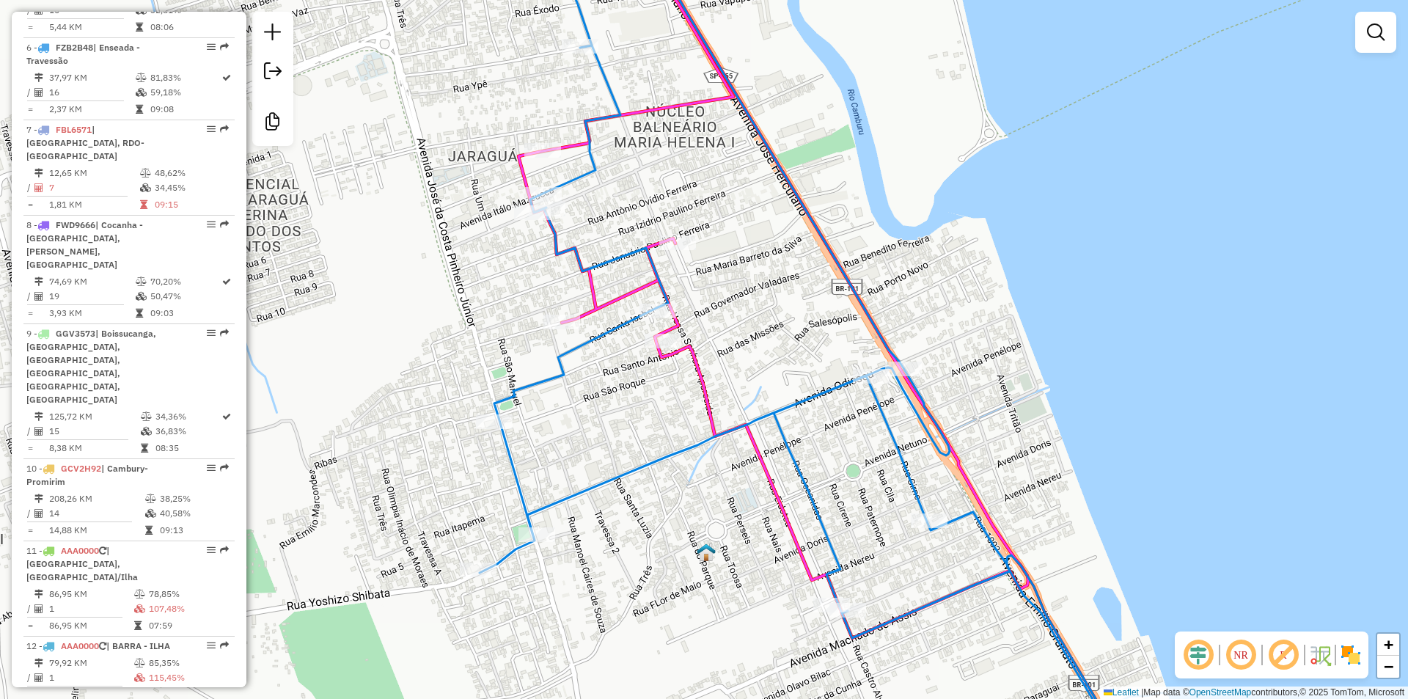
drag, startPoint x: 340, startPoint y: 464, endPoint x: 463, endPoint y: 430, distance: 127.8
click at [427, 435] on div "Janela de atendimento Grade de atendimento Capacidade Transportadoras Veículos …" at bounding box center [704, 349] width 1408 height 699
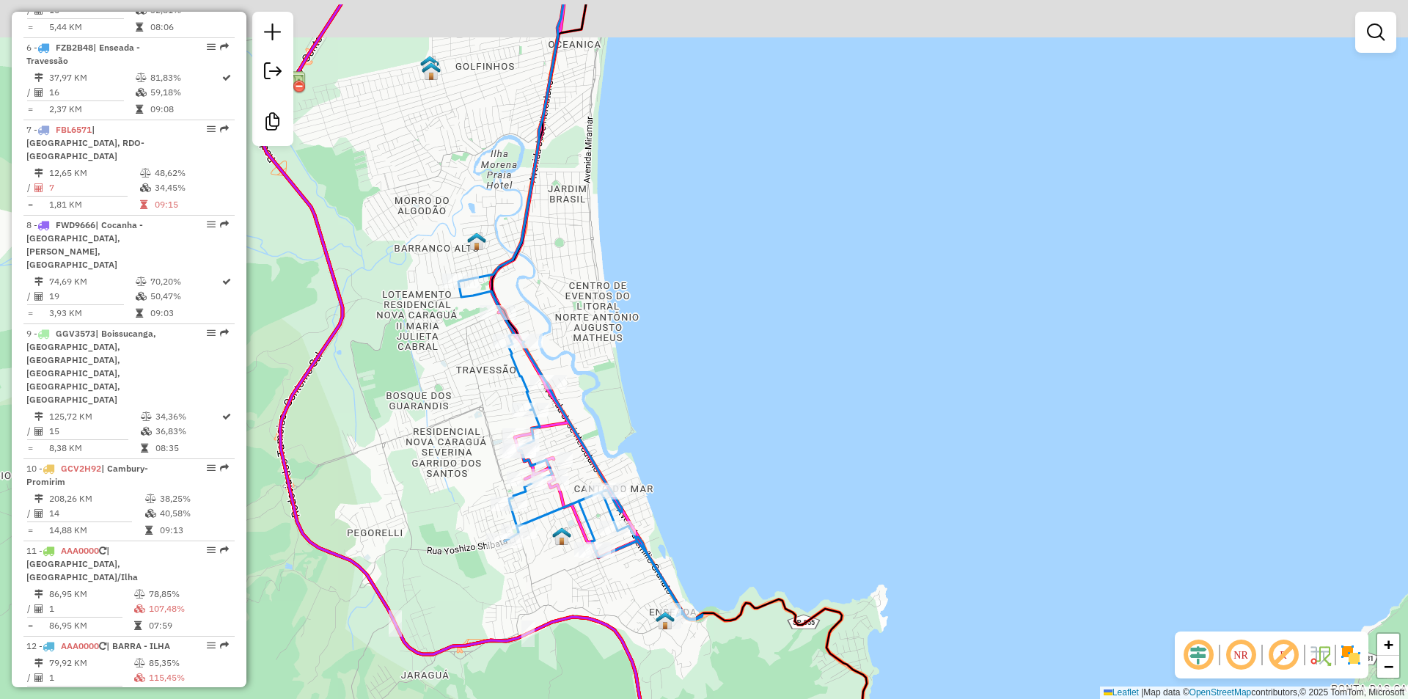
drag, startPoint x: 682, startPoint y: 407, endPoint x: 679, endPoint y: 474, distance: 66.8
click at [682, 485] on div "Janela de atendimento Grade de atendimento Capacidade Transportadoras Veículos …" at bounding box center [704, 349] width 1408 height 699
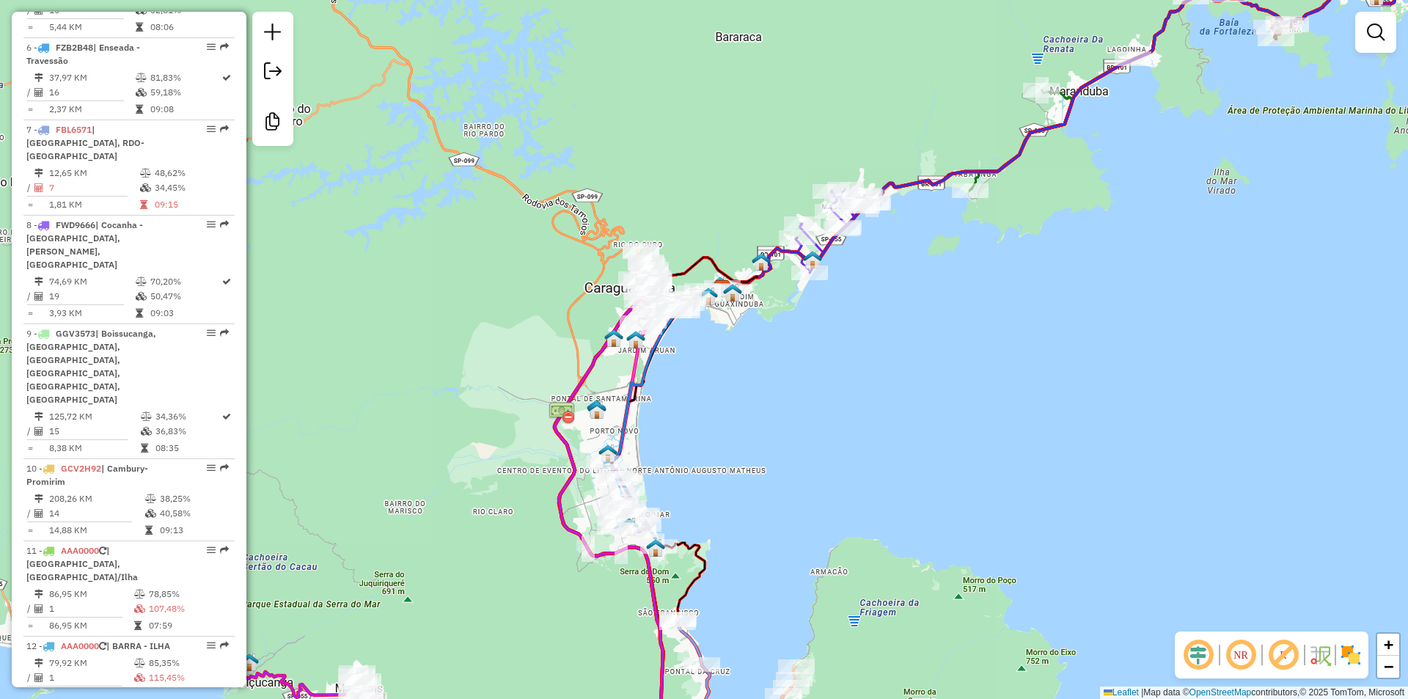
drag, startPoint x: 745, startPoint y: 395, endPoint x: 641, endPoint y: 549, distance: 186.0
click at [641, 549] on div "Janela de atendimento Grade de atendimento Capacidade Transportadoras Veículos …" at bounding box center [704, 349] width 1408 height 699
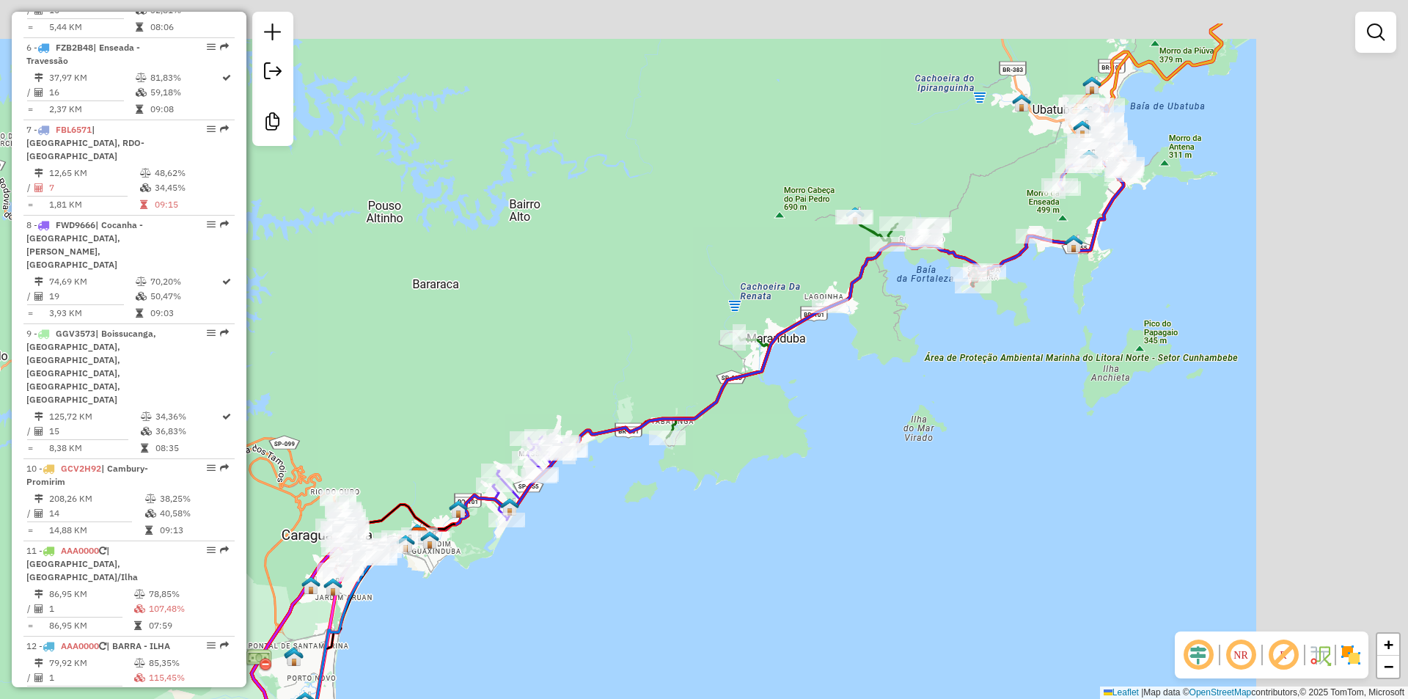
click at [580, 602] on div "Janela de atendimento Grade de atendimento Capacidade Transportadoras Veículos …" at bounding box center [704, 349] width 1408 height 699
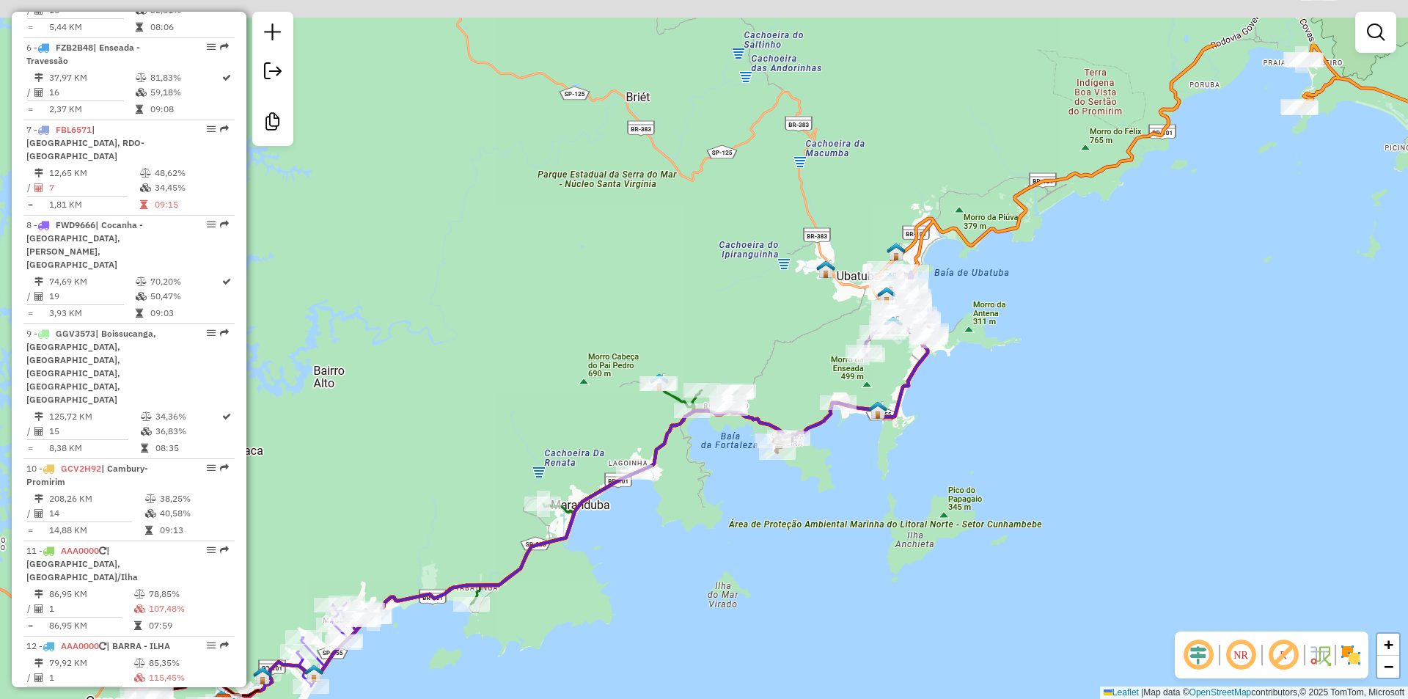
drag, startPoint x: 985, startPoint y: 395, endPoint x: 905, endPoint y: 510, distance: 140.2
click at [899, 534] on div "Janela de atendimento Grade de atendimento Capacidade Transportadoras Veículos …" at bounding box center [704, 349] width 1408 height 699
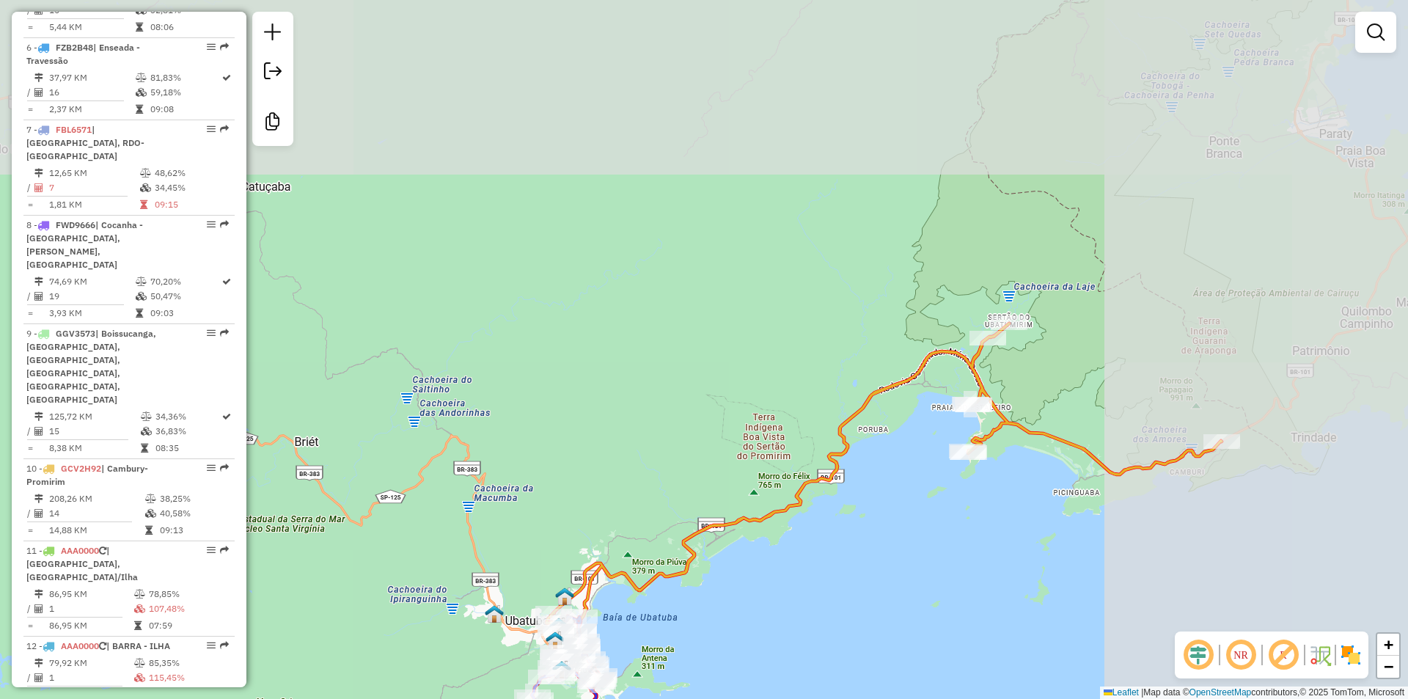
drag, startPoint x: 1131, startPoint y: 231, endPoint x: 984, endPoint y: 415, distance: 235.9
click at [845, 519] on div "Janela de atendimento Grade de atendimento Capacidade Transportadoras Veículos …" at bounding box center [704, 349] width 1408 height 699
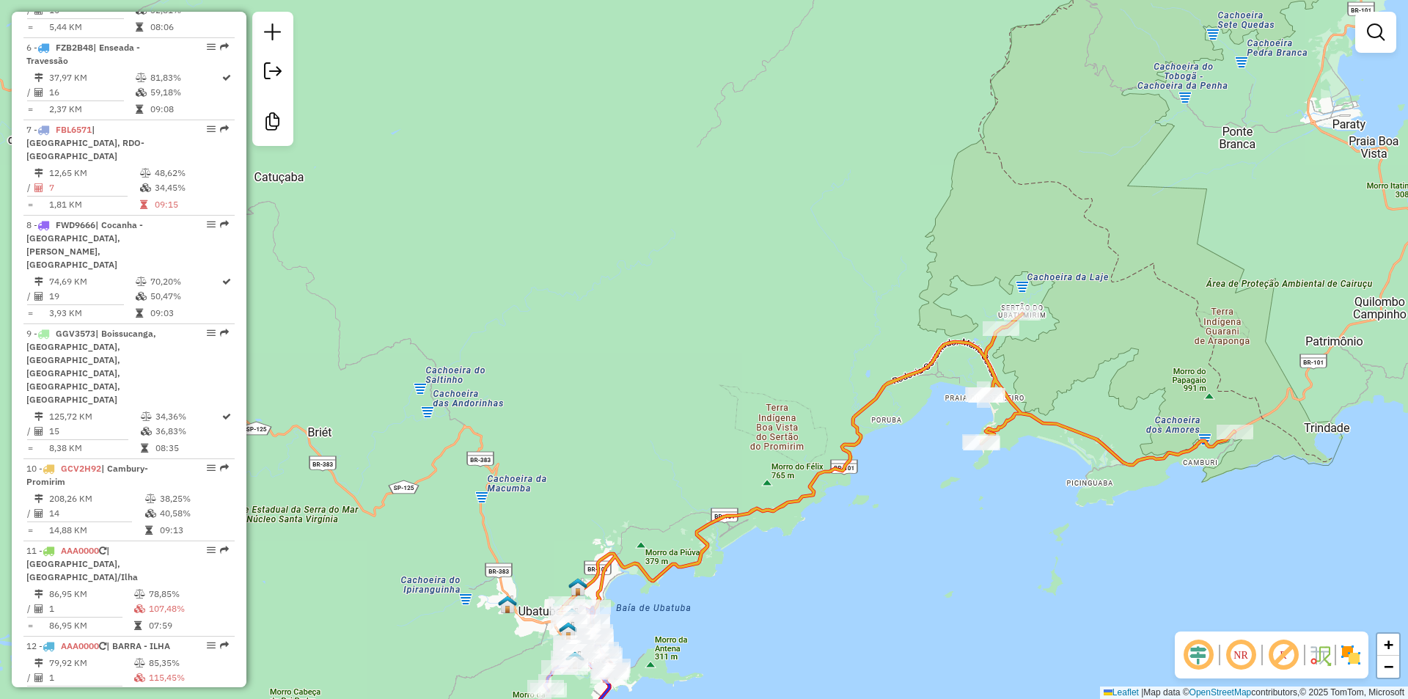
drag, startPoint x: 1205, startPoint y: 218, endPoint x: 1062, endPoint y: 158, distance: 155.2
click at [1062, 158] on div "Janela de atendimento Grade de atendimento Capacidade Transportadoras Veículos …" at bounding box center [704, 349] width 1408 height 699
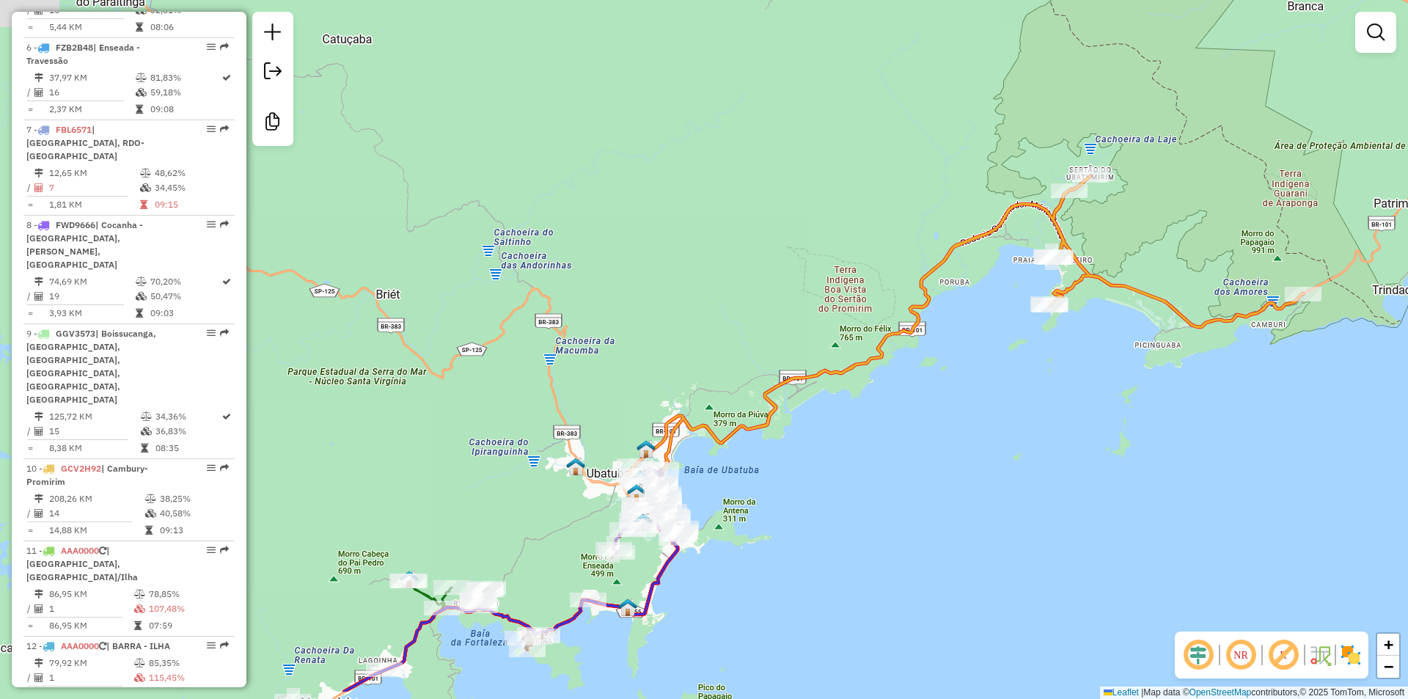
drag, startPoint x: 851, startPoint y: 481, endPoint x: 975, endPoint y: 428, distance: 134.5
click at [975, 428] on div "Janela de atendimento Grade de atendimento Capacidade Transportadoras Veículos …" at bounding box center [704, 349] width 1408 height 699
click at [1075, 540] on div "Janela de atendimento Grade de atendimento Capacidade Transportadoras Veículos …" at bounding box center [704, 349] width 1408 height 699
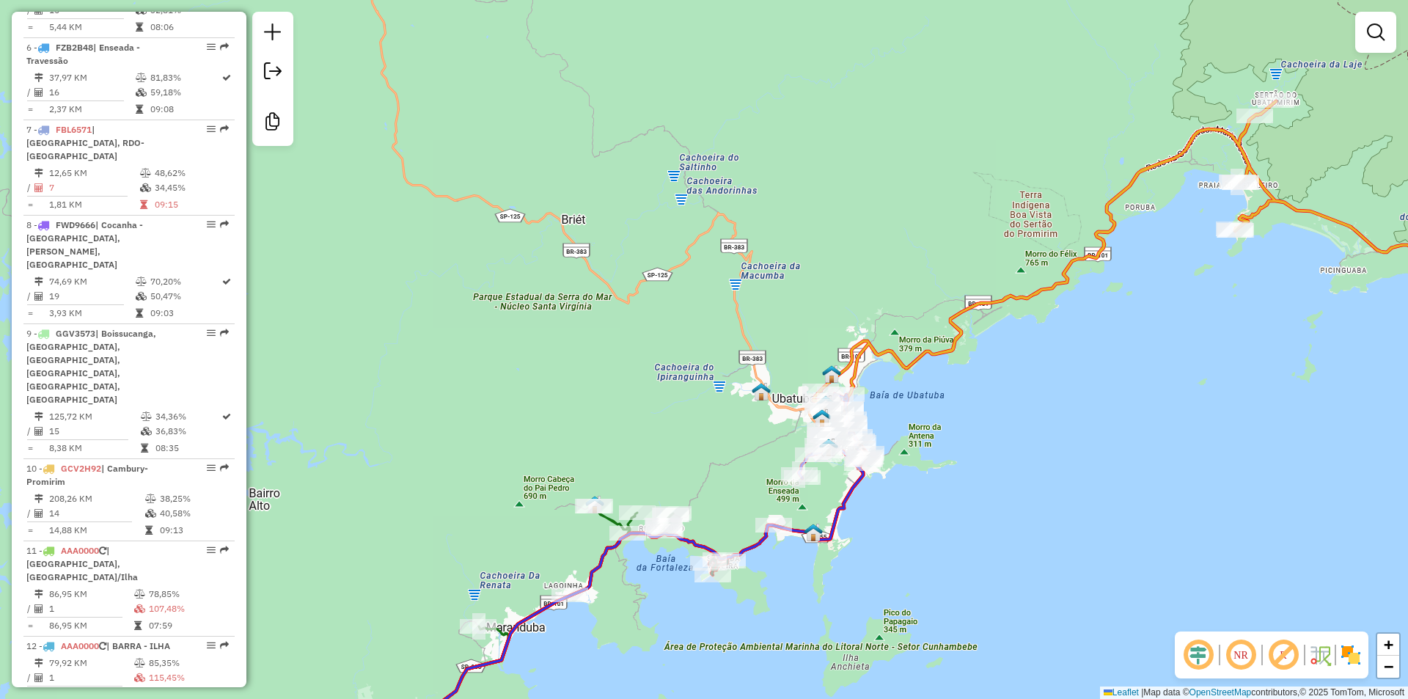
drag, startPoint x: 534, startPoint y: 338, endPoint x: 683, endPoint y: 285, distance: 158.3
click at [697, 296] on div "Rota 5 - Placa FXT3336 15783 - PETISCARIA BOAS VIND Rota 5 - Placa FXT3336 1787…" at bounding box center [704, 349] width 1408 height 699
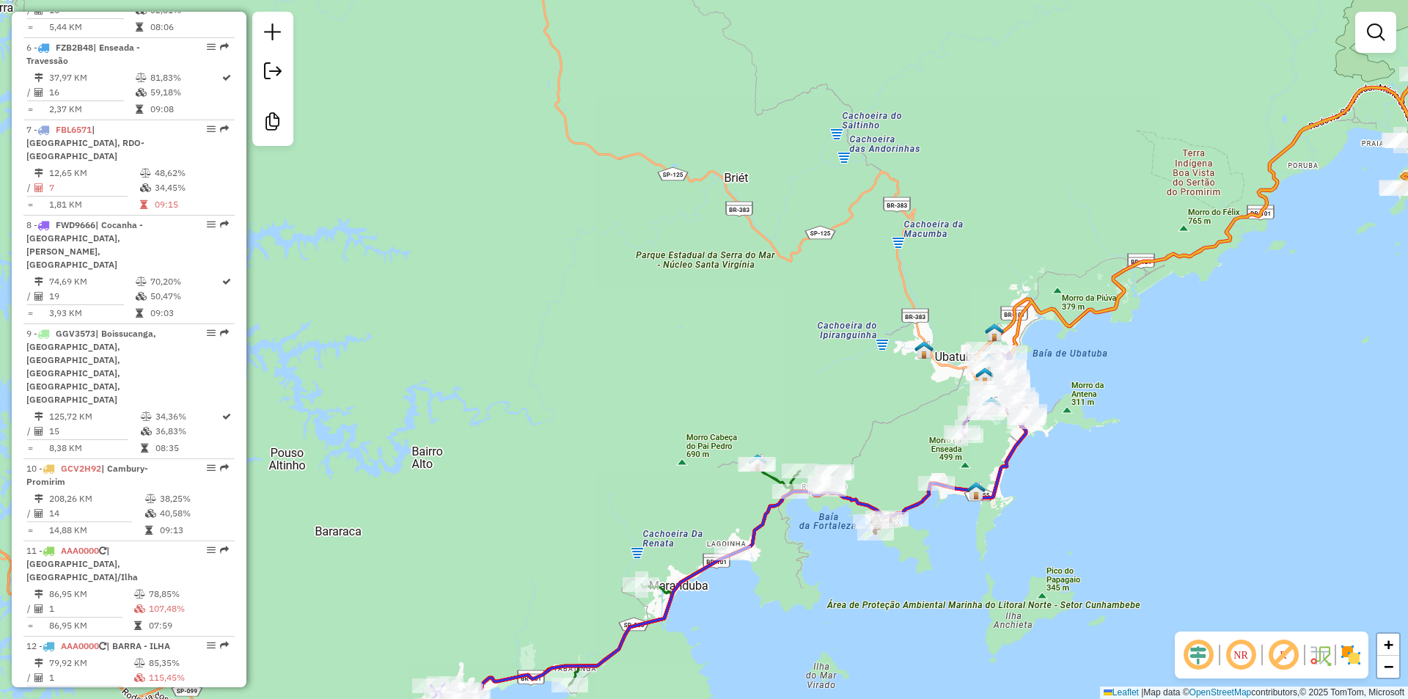
click at [1128, 574] on div "Janela de atendimento Grade de atendimento Capacidade Transportadoras Veículos …" at bounding box center [704, 349] width 1408 height 699
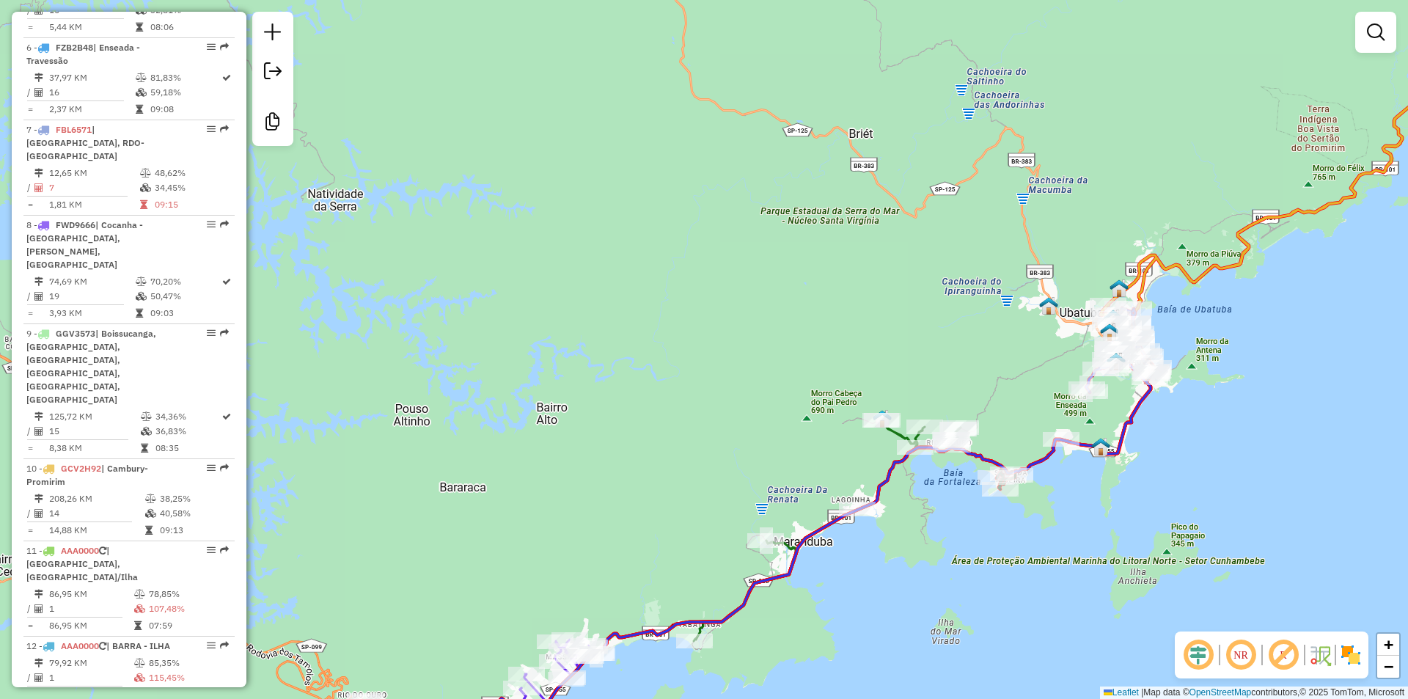
drag, startPoint x: 652, startPoint y: 285, endPoint x: 749, endPoint y: 257, distance: 101.0
click at [749, 257] on div "Janela de atendimento Grade de atendimento Capacidade Transportadoras Veículos …" at bounding box center [704, 349] width 1408 height 699
